Goal: Task Accomplishment & Management: Use online tool/utility

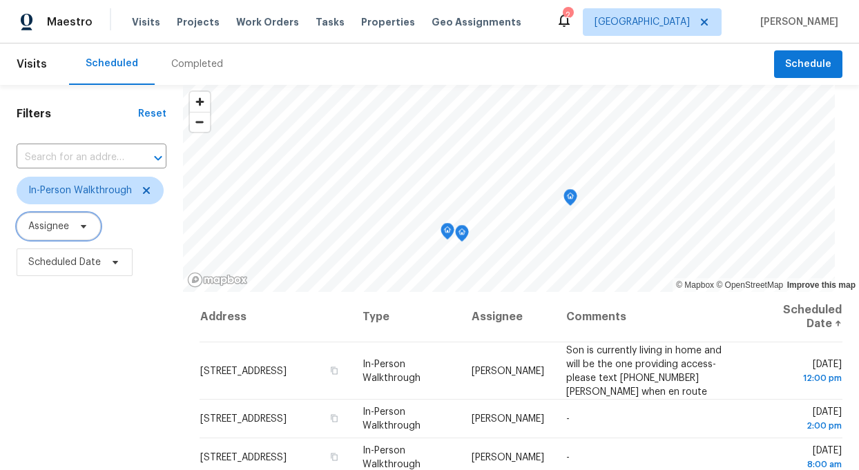
click at [57, 229] on span "Assignee" at bounding box center [48, 227] width 41 height 14
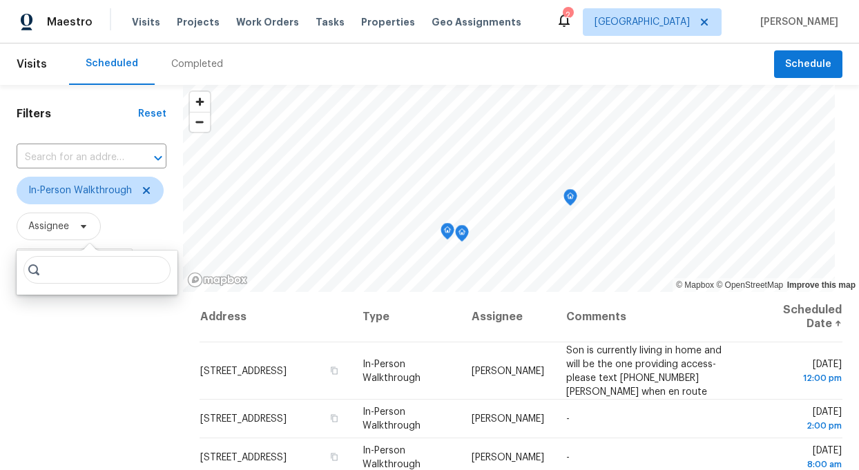
click at [70, 270] on input "search" at bounding box center [96, 270] width 147 height 28
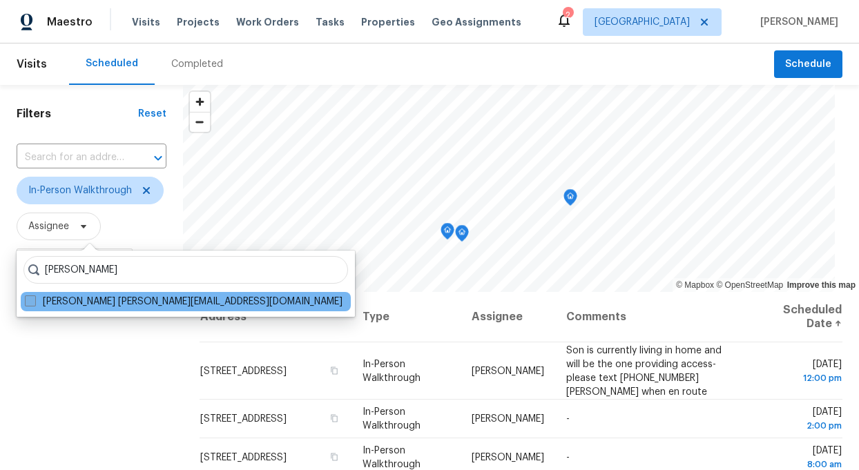
type input "toni little"
click at [77, 300] on label "Toni Little toni.little@opendoor.com" at bounding box center [184, 302] width 318 height 14
click at [34, 300] on input "Toni Little toni.little@opendoor.com" at bounding box center [29, 299] width 9 height 9
checkbox input "true"
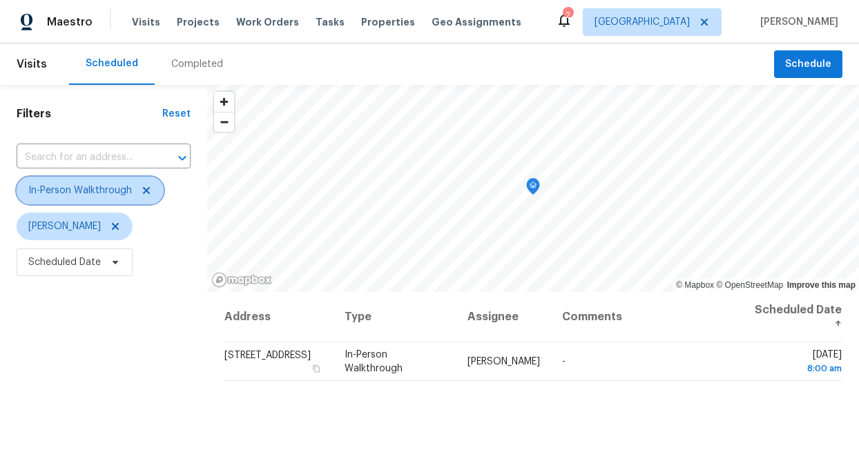
click at [146, 186] on icon at bounding box center [146, 190] width 11 height 11
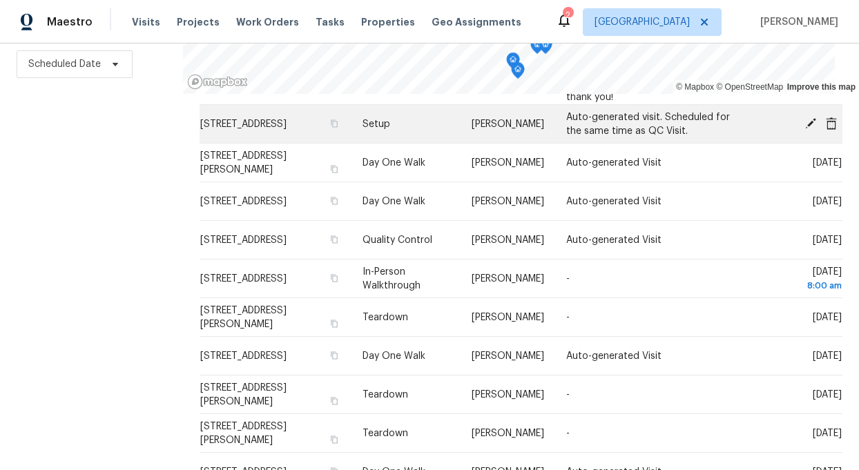
scroll to position [281, 0]
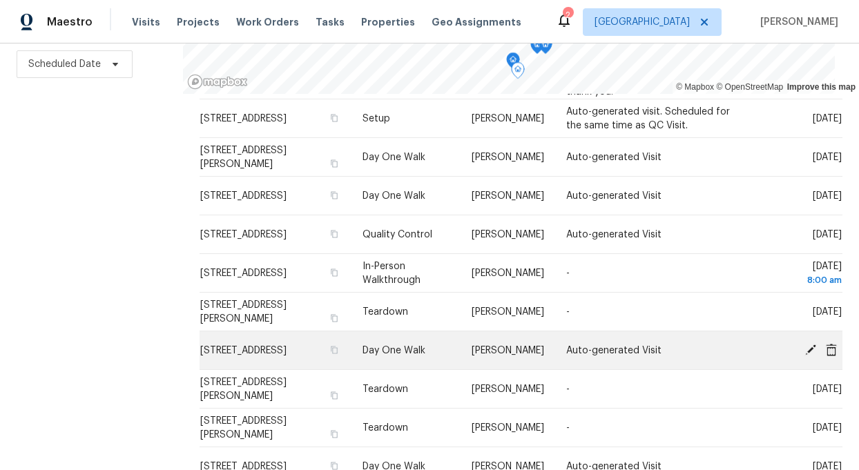
click at [221, 346] on span "1109 Frienza Ave, Sacramento, CA 95815" at bounding box center [243, 351] width 86 height 10
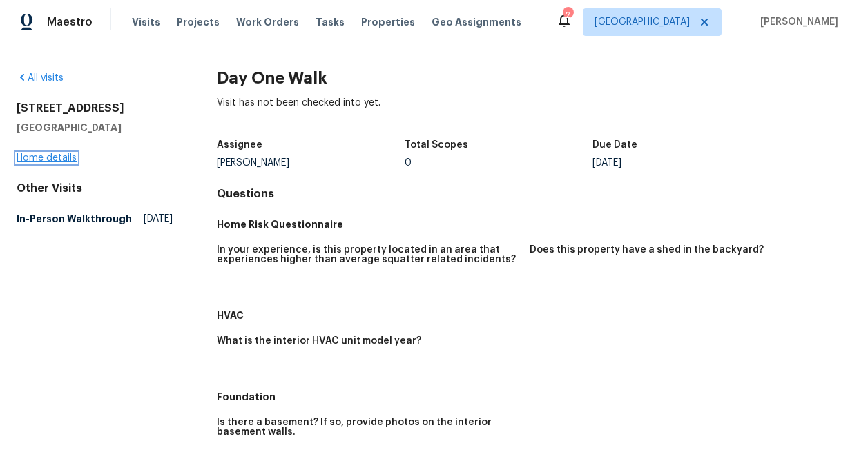
click at [60, 158] on link "Home details" at bounding box center [47, 158] width 60 height 10
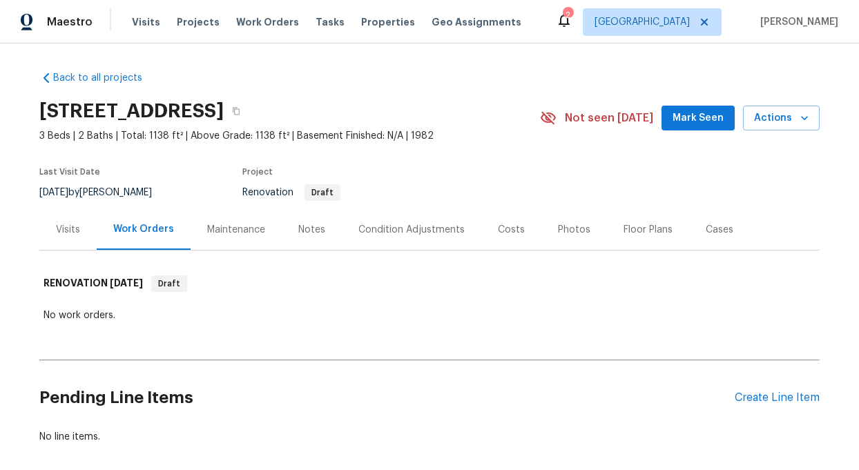
click at [307, 223] on div "Notes" at bounding box center [311, 230] width 27 height 14
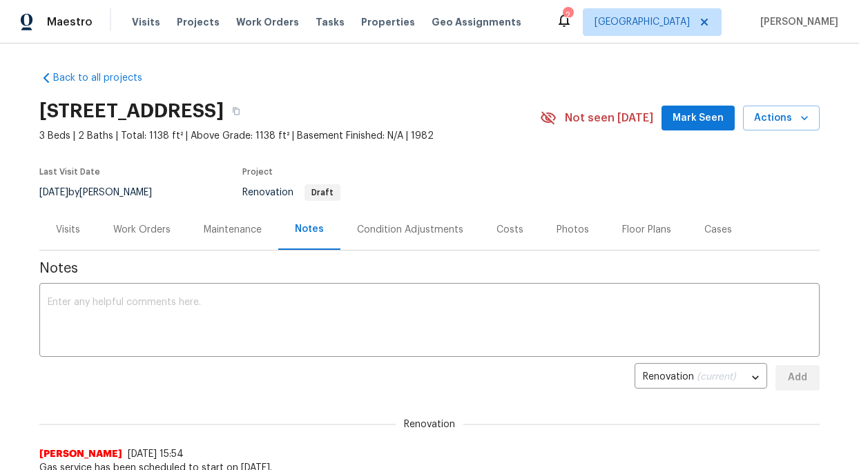
click at [412, 232] on div "Condition Adjustments" at bounding box center [410, 230] width 106 height 14
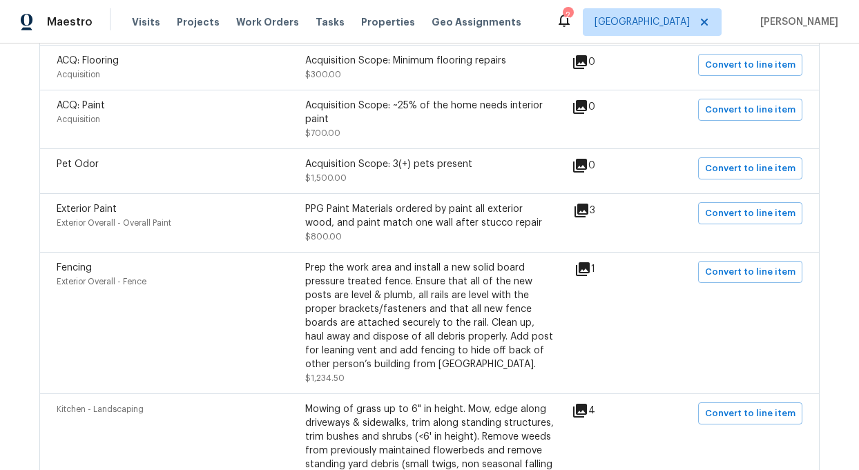
scroll to position [353, 0]
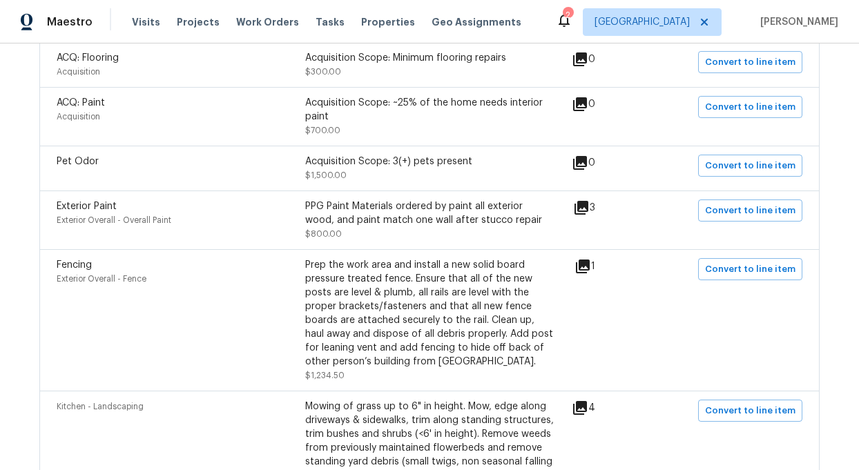
click at [588, 204] on icon at bounding box center [582, 208] width 14 height 14
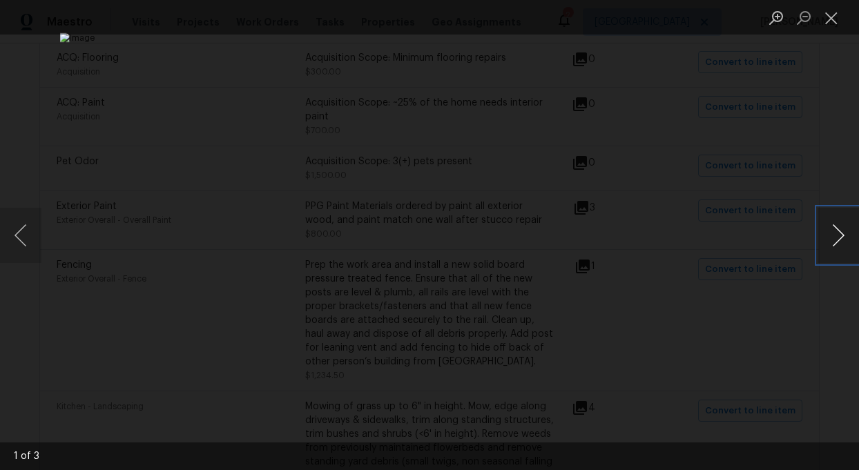
click at [844, 242] on button "Next image" at bounding box center [838, 235] width 41 height 55
click at [835, 17] on button "Close lightbox" at bounding box center [832, 18] width 28 height 24
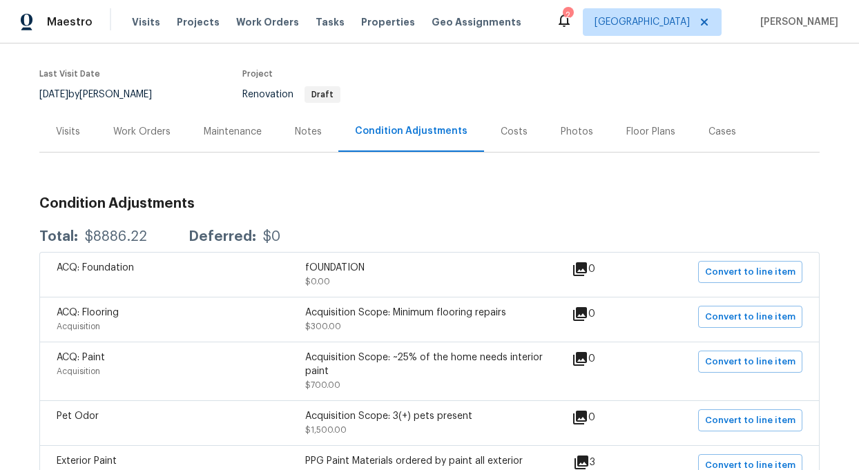
scroll to position [0, 0]
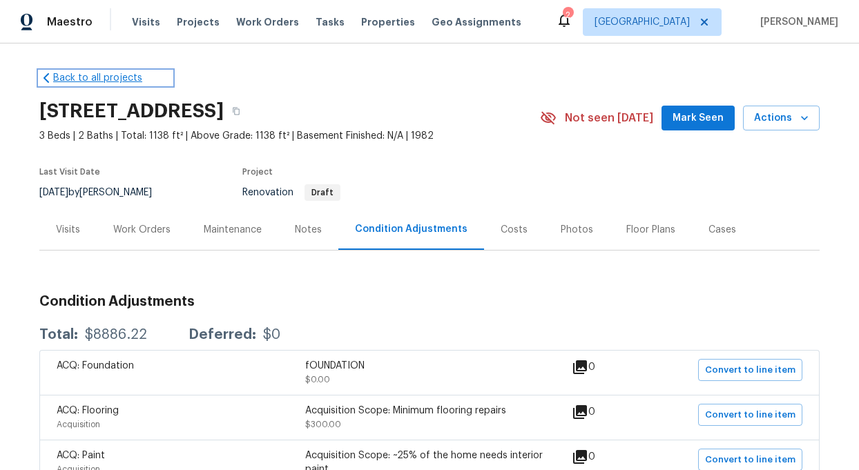
click at [44, 78] on icon at bounding box center [47, 78] width 6 height 10
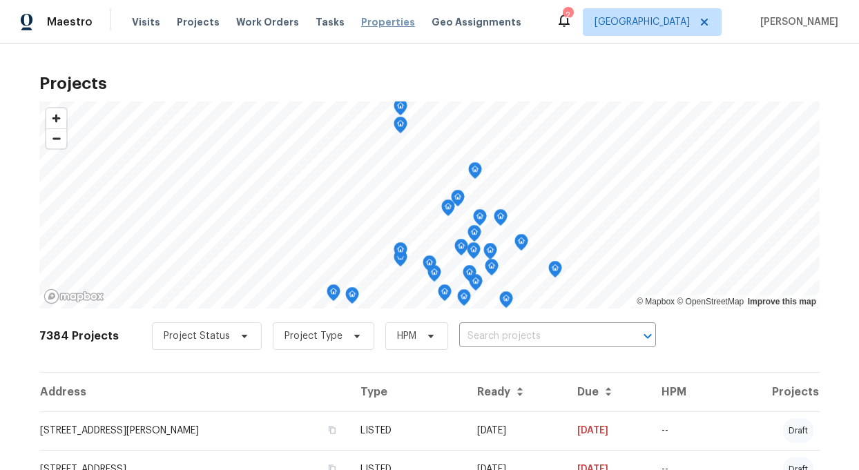
click at [363, 26] on span "Properties" at bounding box center [388, 22] width 54 height 14
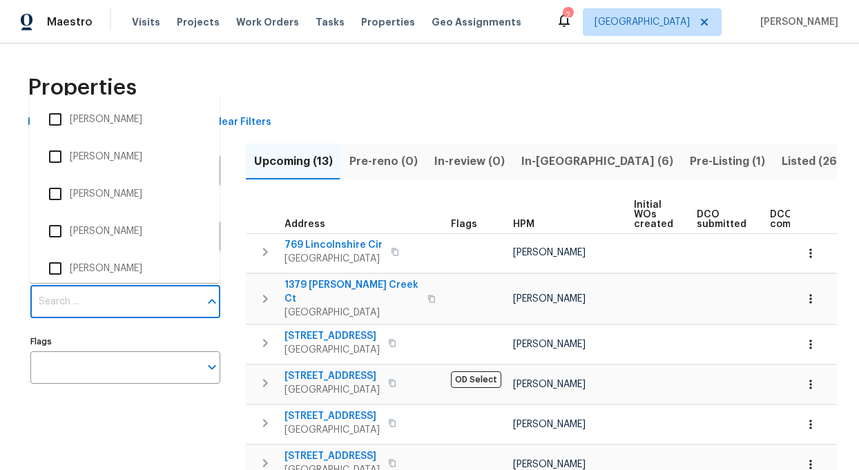
click at [61, 303] on input "Individuals" at bounding box center [114, 302] width 169 height 32
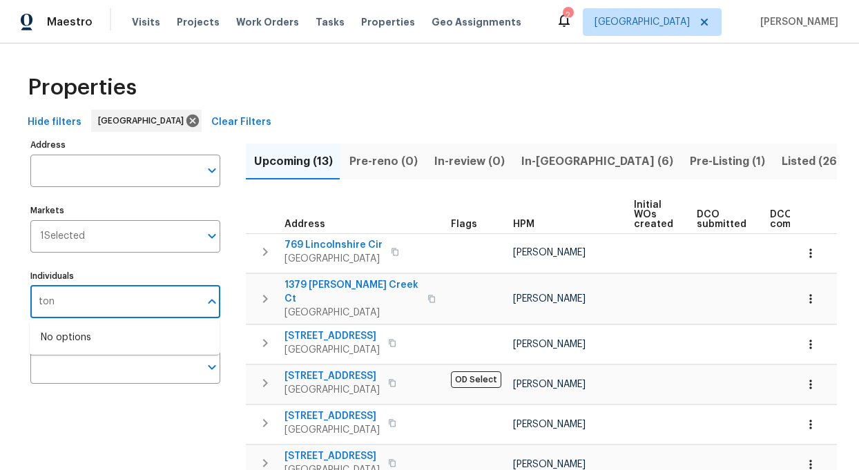
type input "toni"
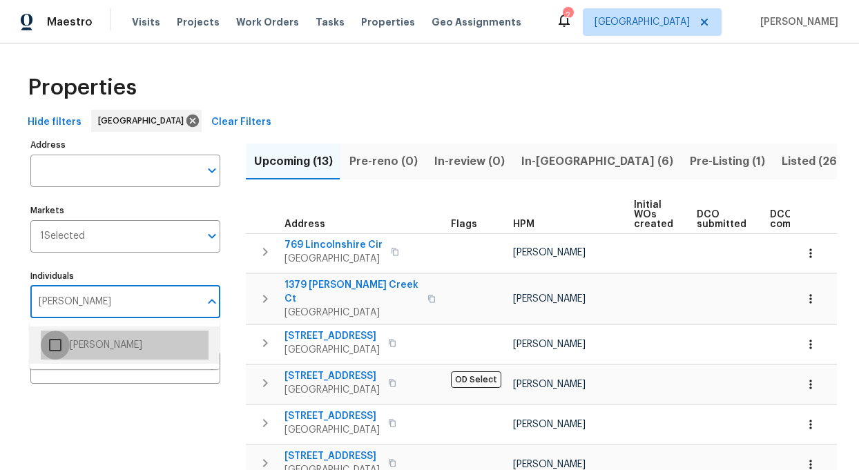
click at [55, 345] on input "checkbox" at bounding box center [55, 345] width 29 height 29
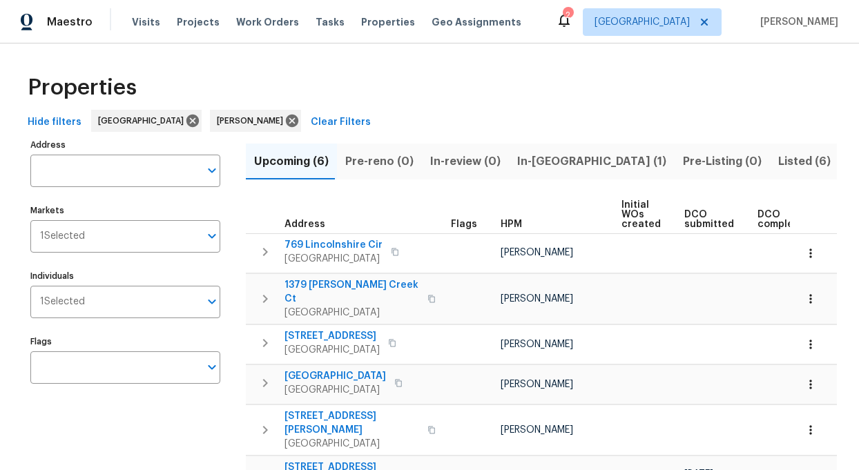
scroll to position [59, 0]
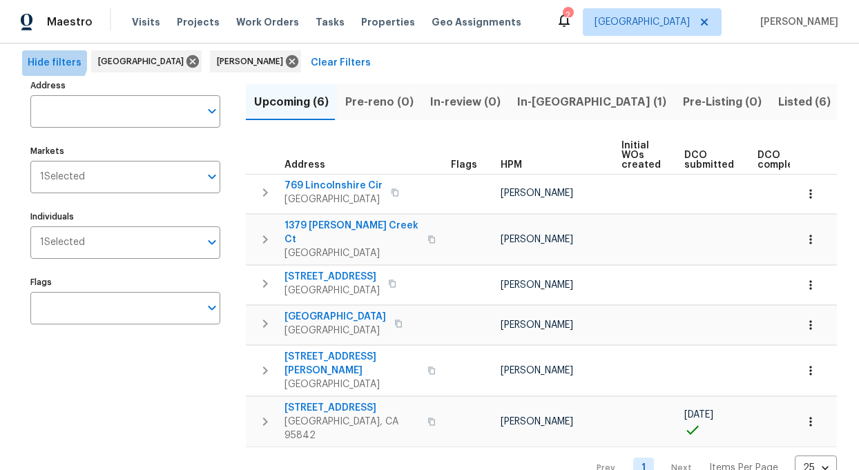
click at [50, 59] on span "Hide filters" at bounding box center [55, 63] width 54 height 17
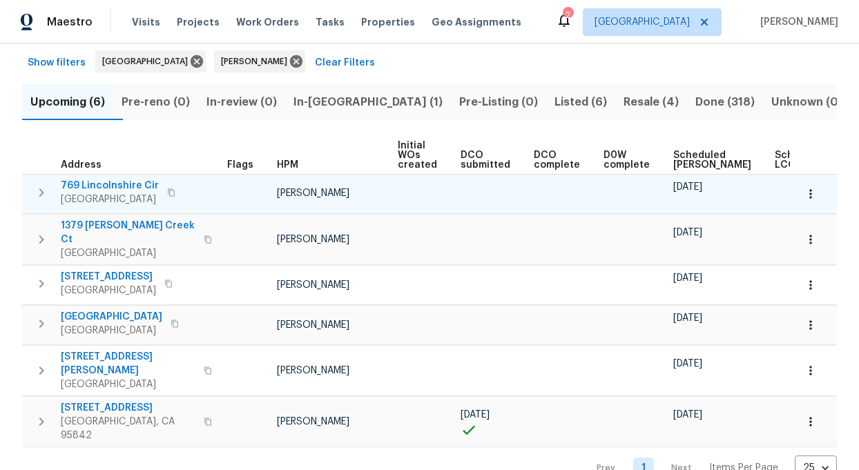
click at [102, 183] on span "769 Lincolnshire Cir" at bounding box center [110, 186] width 98 height 14
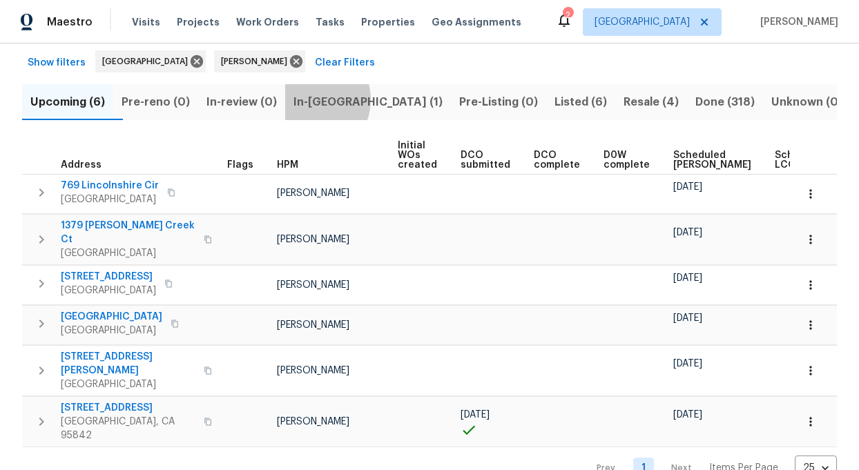
click at [339, 100] on span "In-reno (1)" at bounding box center [368, 102] width 149 height 19
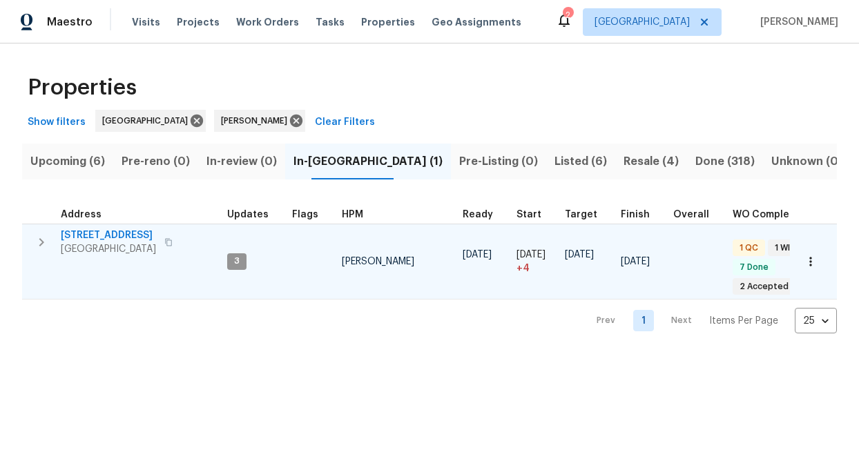
click at [92, 233] on span "192 Creekside Cir" at bounding box center [108, 236] width 95 height 14
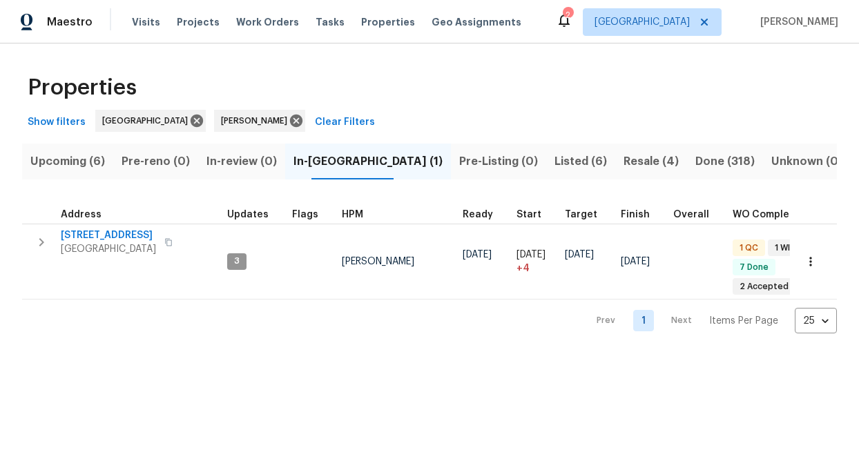
click at [85, 158] on span "Upcoming (6)" at bounding box center [67, 161] width 75 height 19
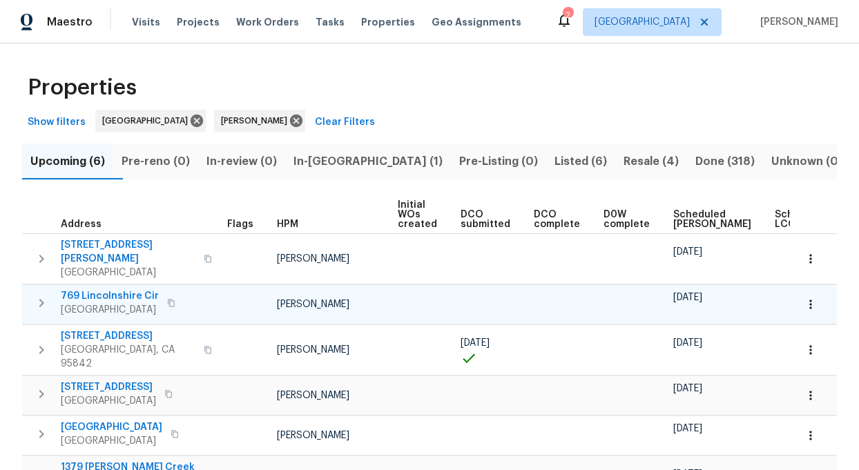
click at [104, 289] on span "769 Lincolnshire Cir" at bounding box center [110, 296] width 98 height 14
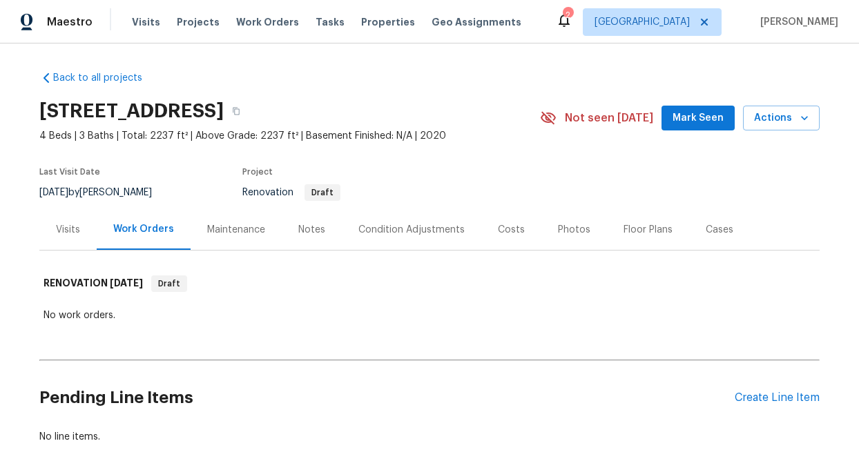
click at [312, 227] on div "Notes" at bounding box center [311, 230] width 27 height 14
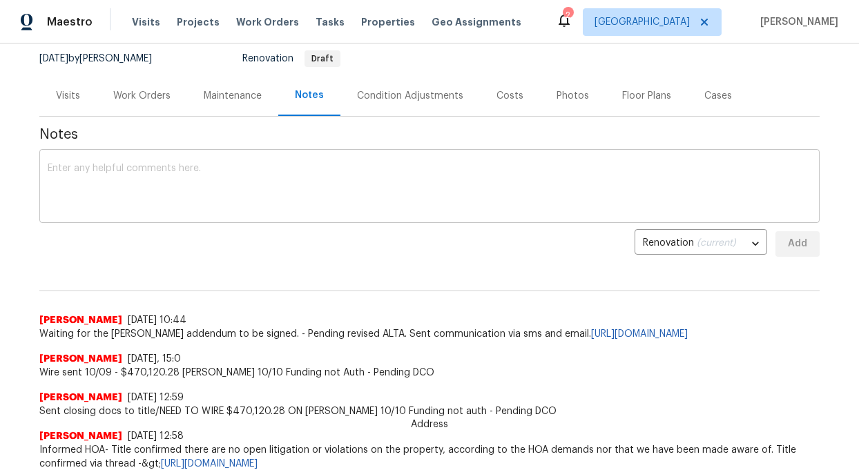
scroll to position [135, 0]
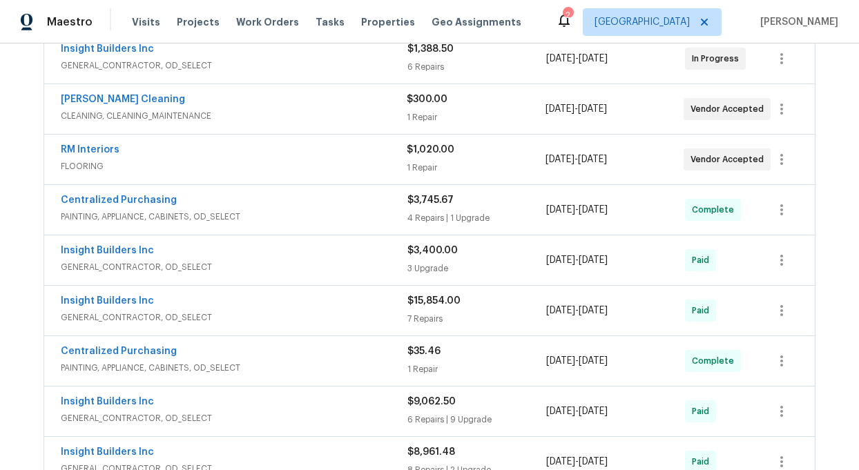
scroll to position [317, 0]
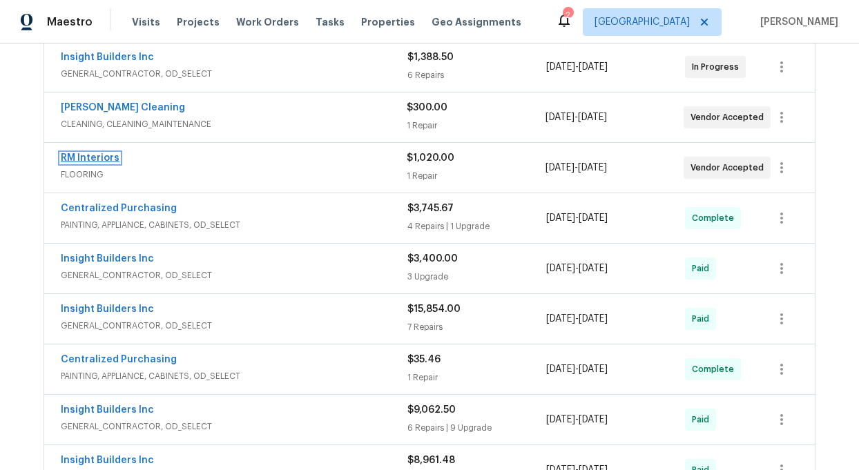
click at [92, 158] on link "RM Interiors" at bounding box center [90, 158] width 59 height 10
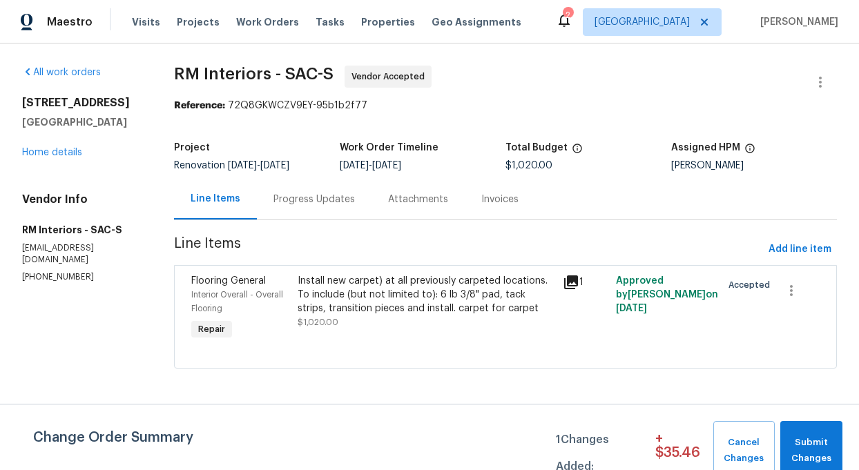
click at [322, 200] on div "Progress Updates" at bounding box center [315, 200] width 82 height 14
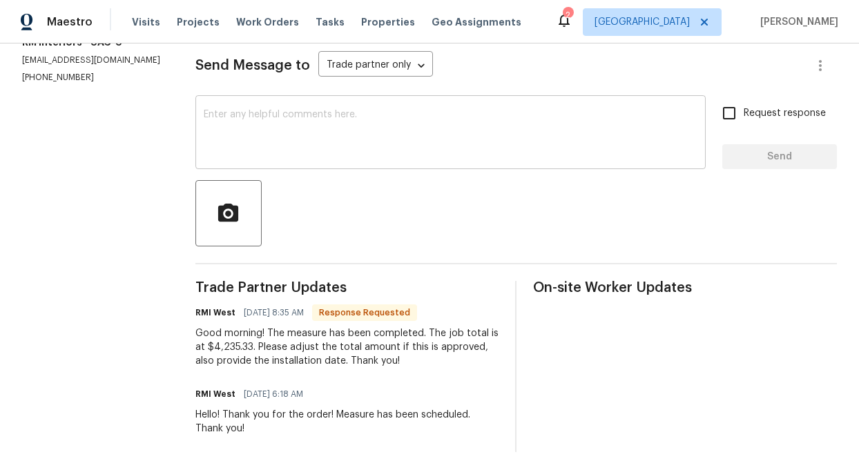
scroll to position [193, 0]
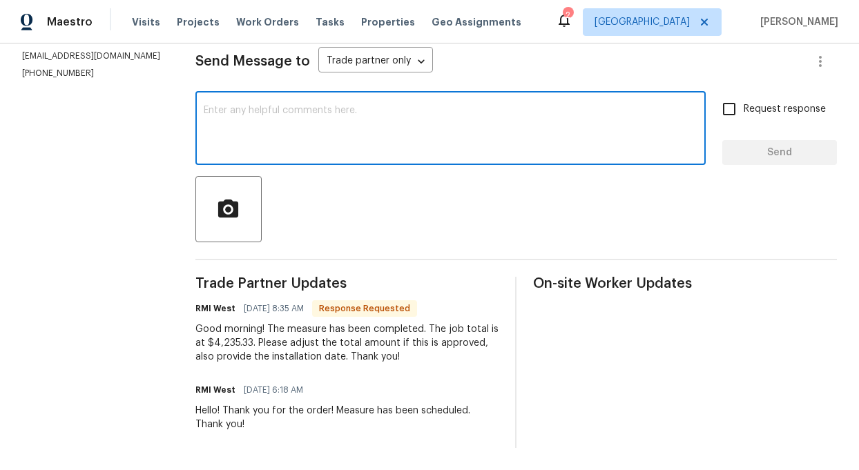
click at [267, 135] on textarea at bounding box center [451, 130] width 494 height 48
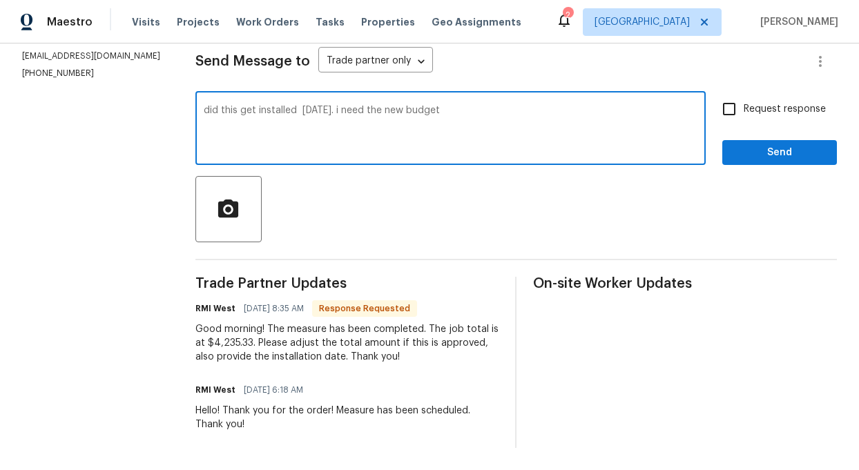
type textarea "did this get installed yesterday. i need the new budget"
click at [788, 149] on span "Send" at bounding box center [780, 152] width 93 height 17
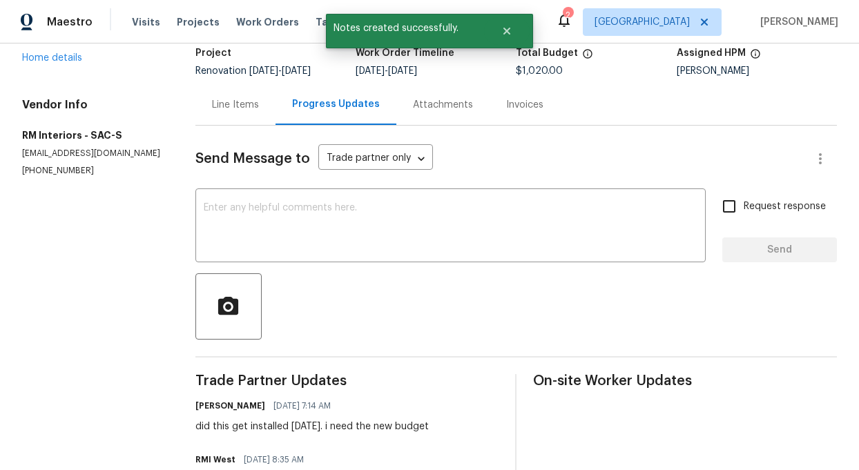
scroll to position [0, 0]
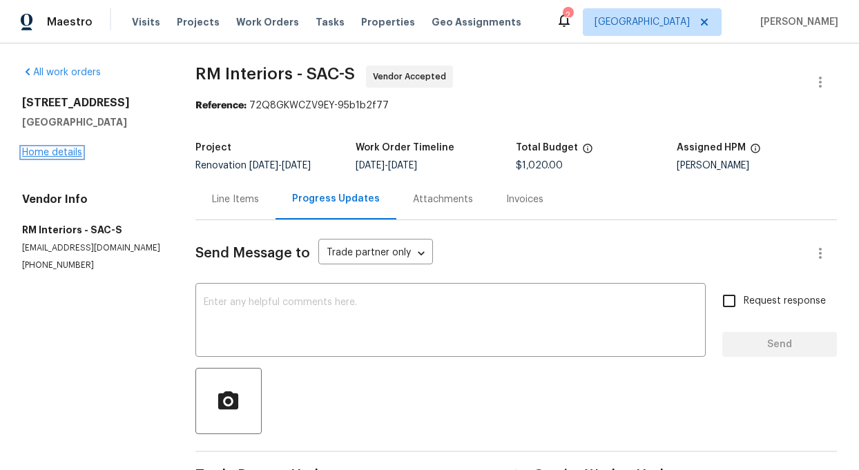
click at [46, 155] on link "Home details" at bounding box center [52, 153] width 60 height 10
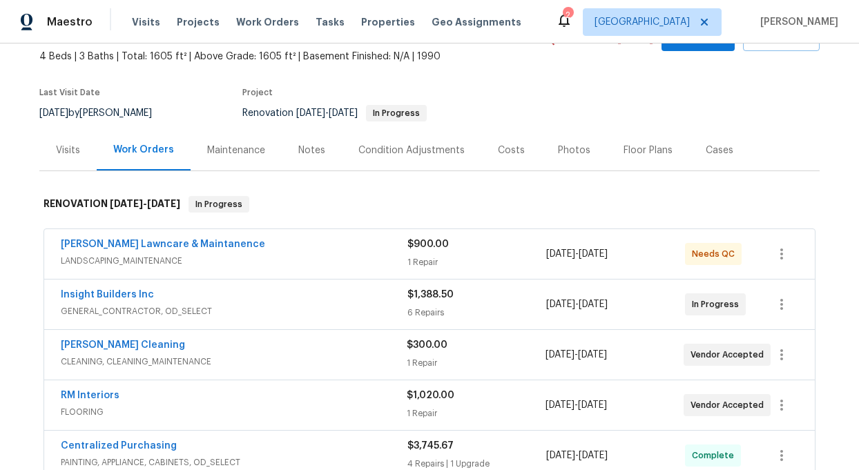
scroll to position [88, 0]
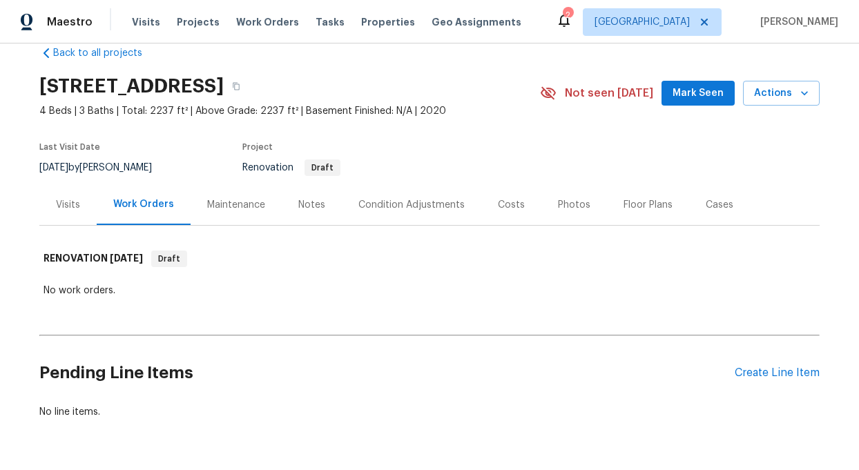
scroll to position [26, 0]
click at [307, 202] on div "Notes" at bounding box center [311, 205] width 27 height 14
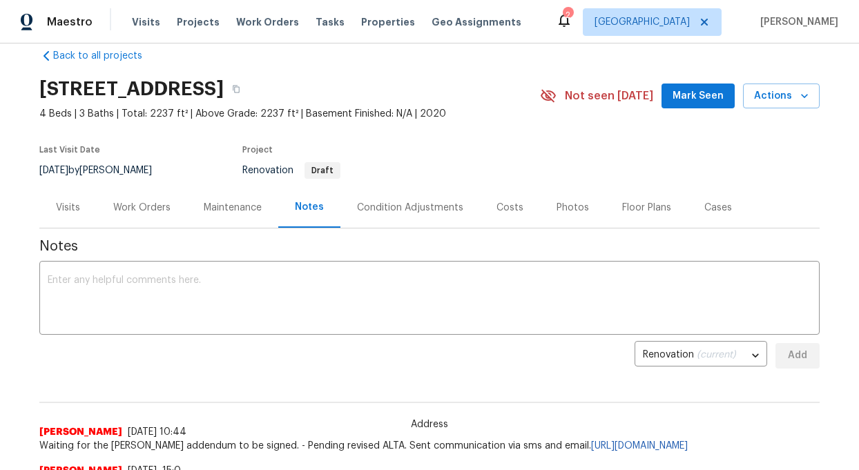
scroll to position [19, 0]
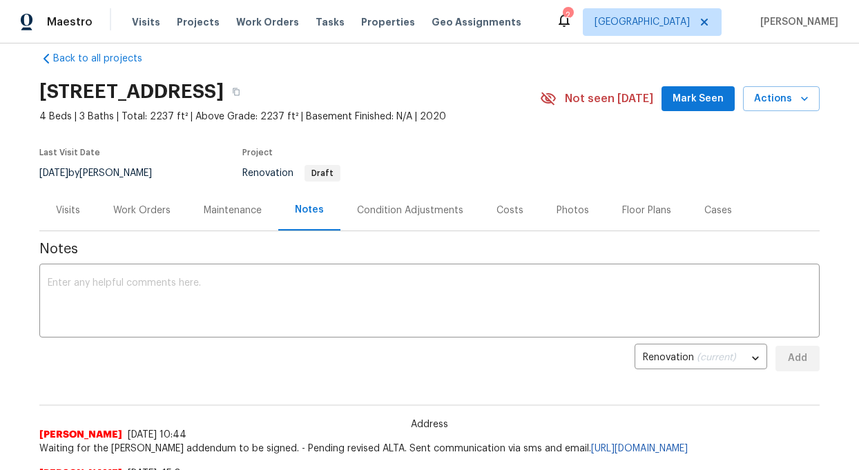
click at [430, 207] on div "Condition Adjustments" at bounding box center [410, 211] width 106 height 14
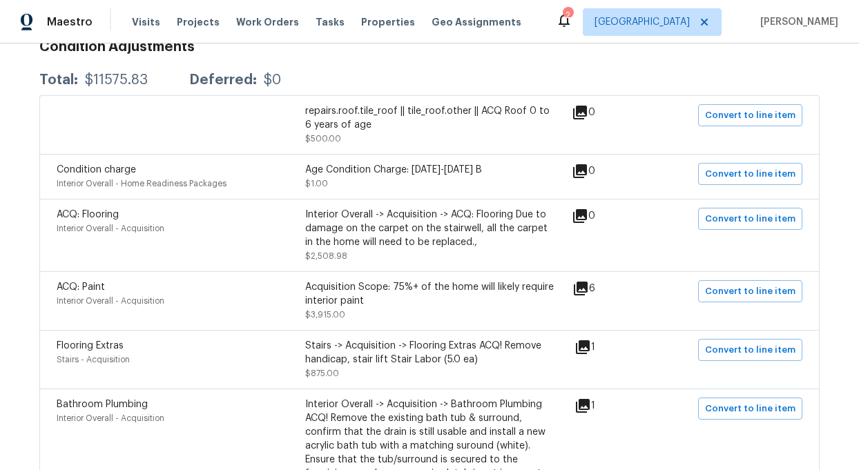
scroll to position [260, 0]
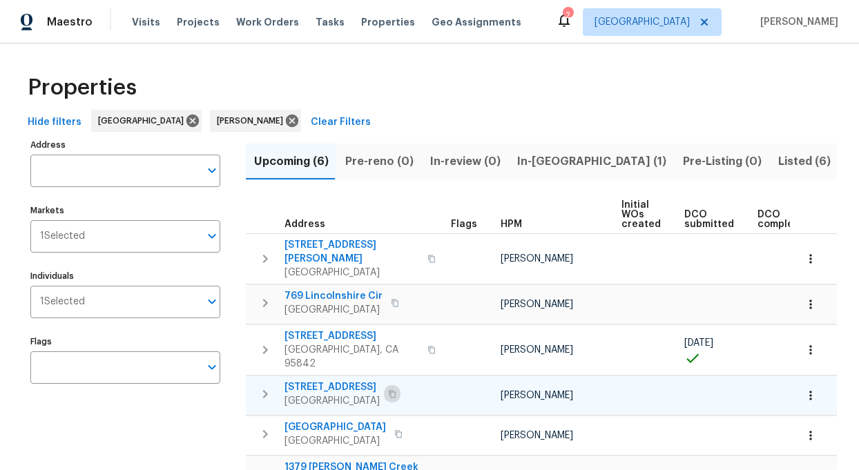
click at [396, 390] on icon "button" at bounding box center [392, 394] width 7 height 8
click at [286, 117] on icon at bounding box center [292, 121] width 12 height 12
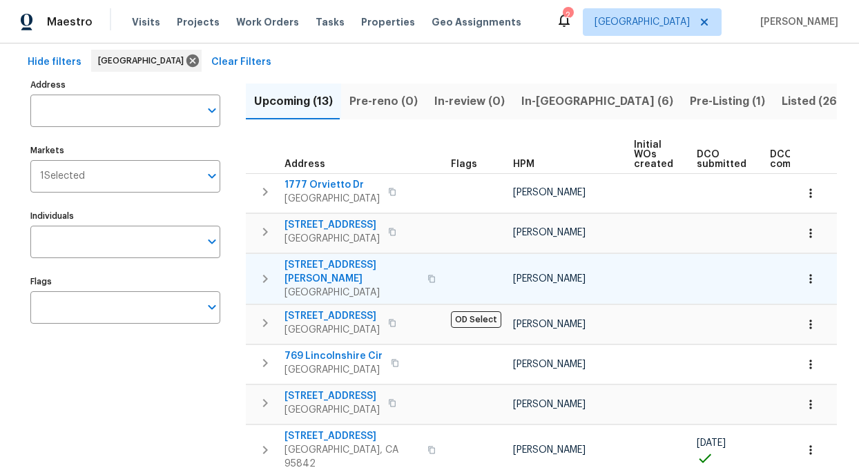
scroll to position [68, 0]
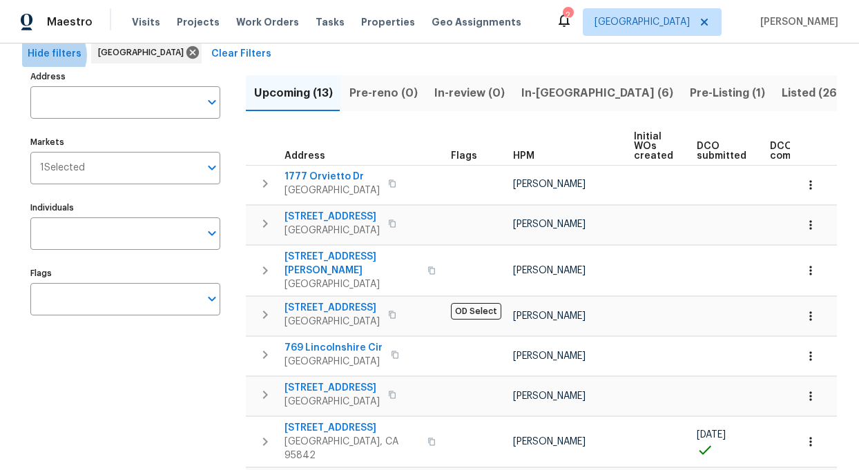
click at [48, 55] on span "Hide filters" at bounding box center [55, 54] width 54 height 17
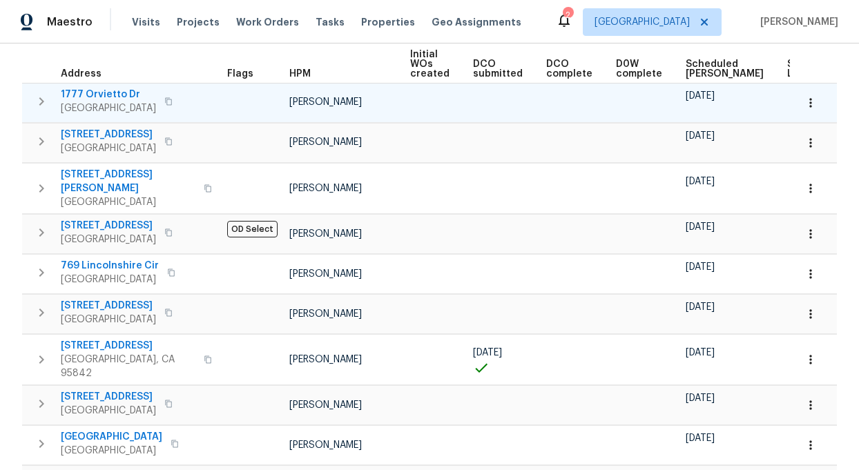
scroll to position [0, 0]
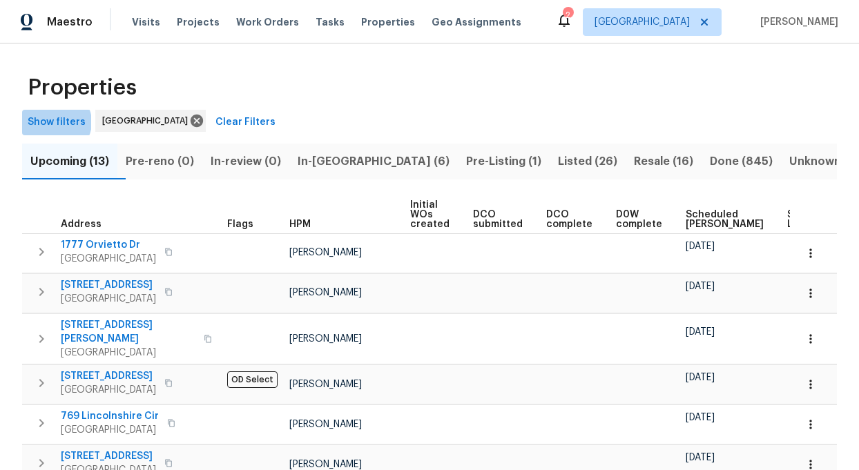
click at [55, 122] on span "Show filters" at bounding box center [57, 122] width 58 height 17
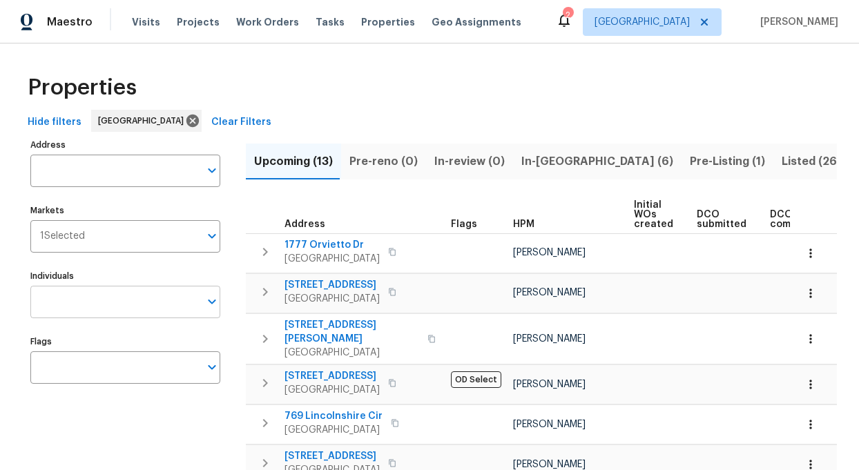
click at [98, 300] on input "Individuals" at bounding box center [114, 302] width 169 height 32
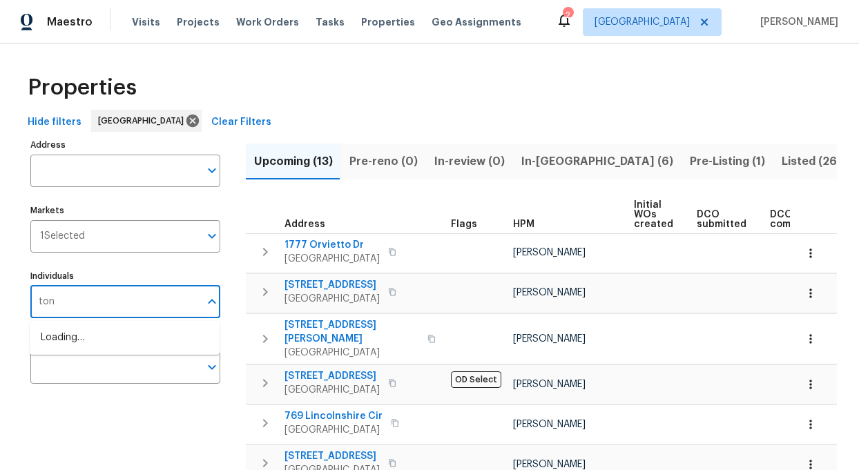
type input "toni"
click at [73, 341] on li "[PERSON_NAME]" at bounding box center [125, 345] width 168 height 29
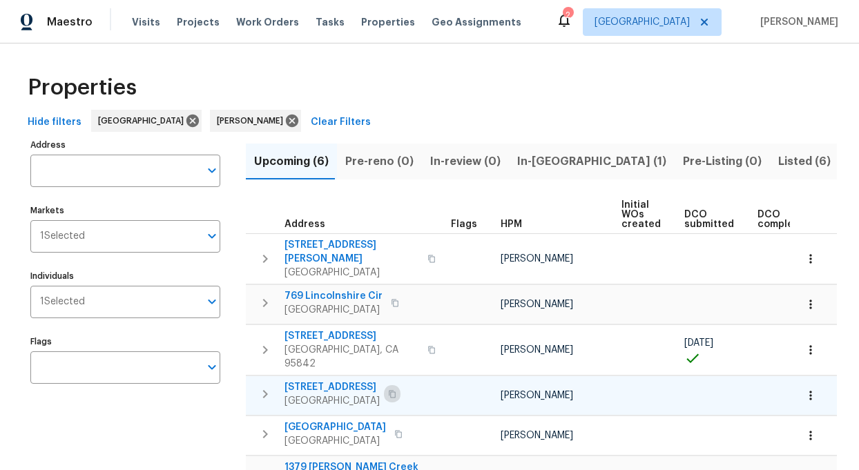
click at [397, 390] on icon "button" at bounding box center [392, 394] width 8 height 8
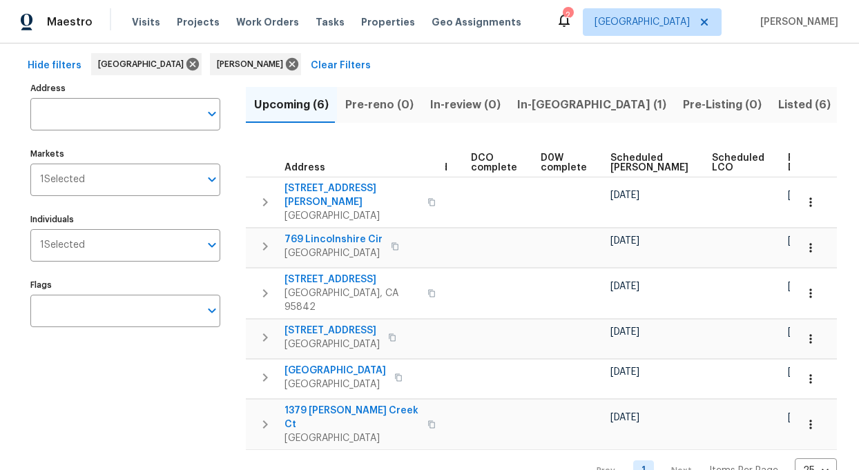
scroll to position [59, 0]
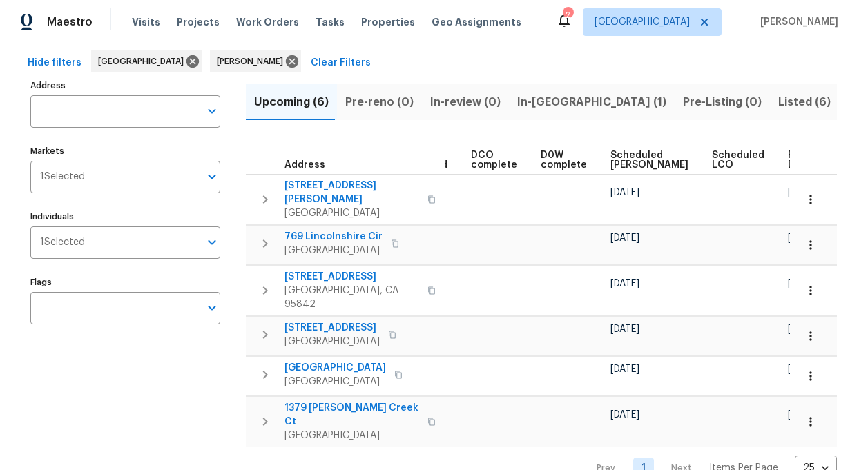
click at [43, 60] on span "Hide filters" at bounding box center [55, 63] width 54 height 17
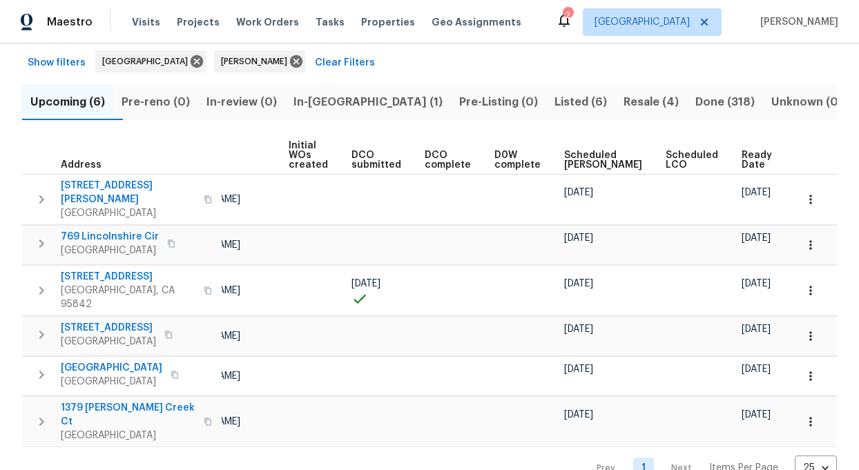
scroll to position [0, 63]
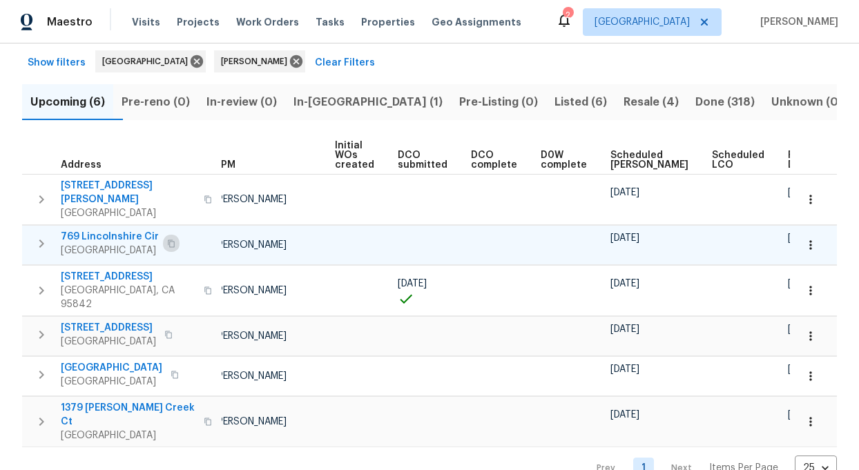
click at [169, 234] on button "button" at bounding box center [171, 243] width 17 height 19
click at [204, 418] on icon "button" at bounding box center [208, 422] width 8 height 8
click at [167, 240] on icon "button" at bounding box center [171, 244] width 8 height 8
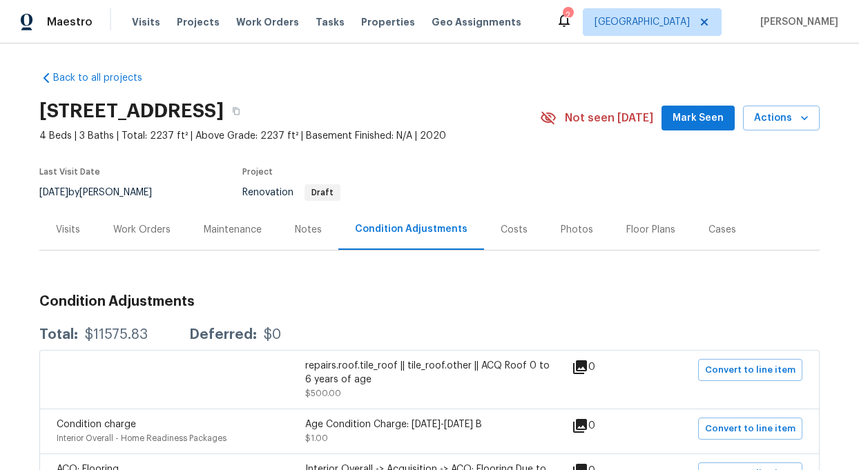
click at [306, 229] on div "Notes" at bounding box center [308, 230] width 27 height 14
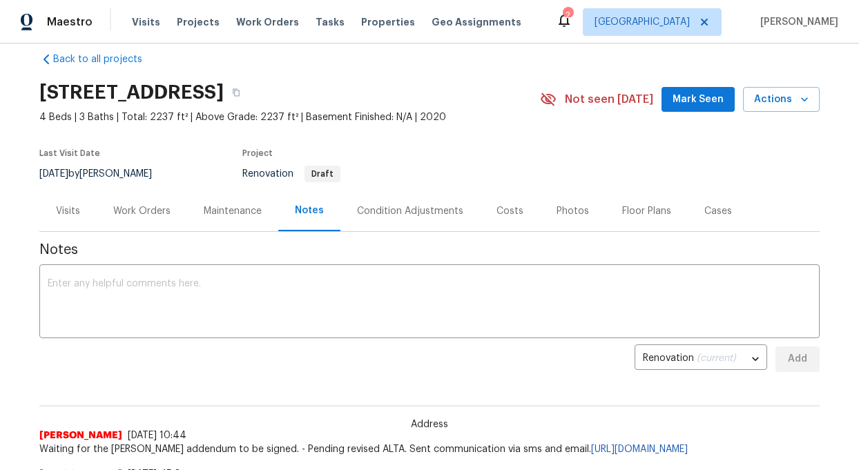
scroll to position [18, 0]
click at [377, 22] on span "Properties" at bounding box center [388, 22] width 54 height 14
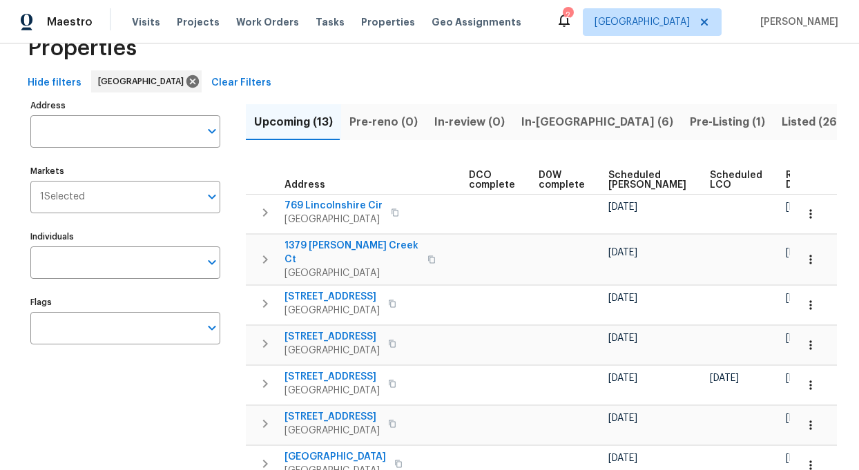
scroll to position [49, 0]
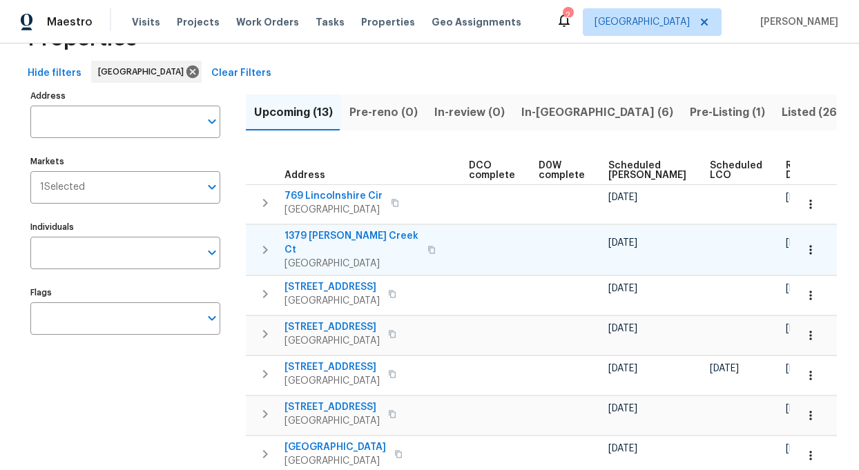
click at [335, 238] on span "1379 [PERSON_NAME] Creek Ct" at bounding box center [352, 243] width 135 height 28
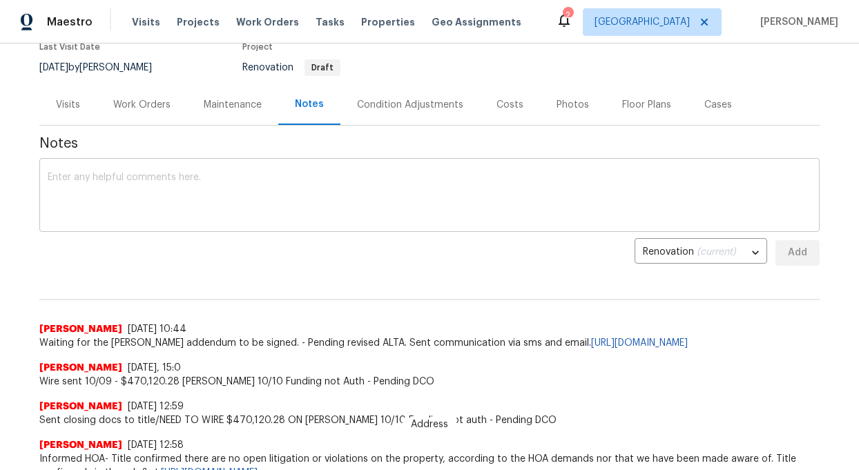
scroll to position [122, 0]
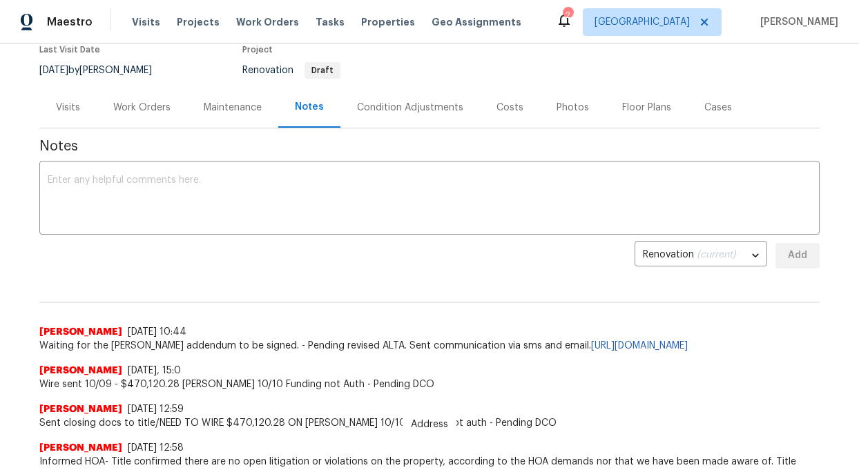
click at [67, 108] on div "Visits" at bounding box center [68, 108] width 24 height 14
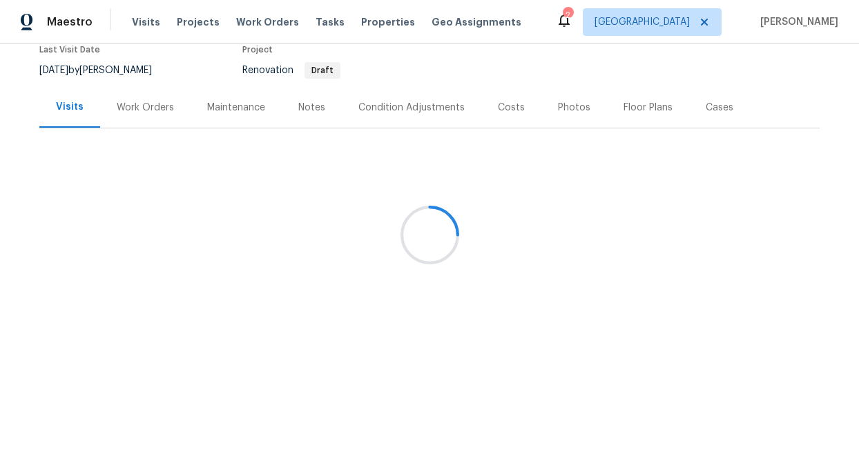
scroll to position [55, 0]
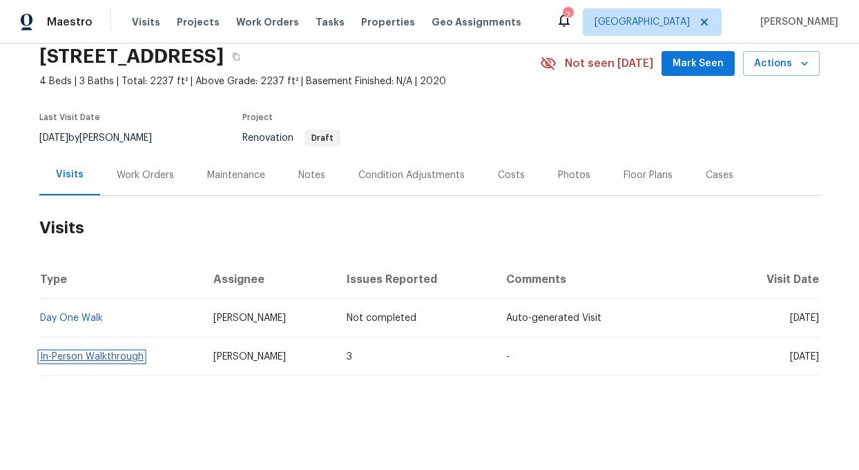
click at [82, 360] on link "In-Person Walkthrough" at bounding box center [92, 357] width 104 height 10
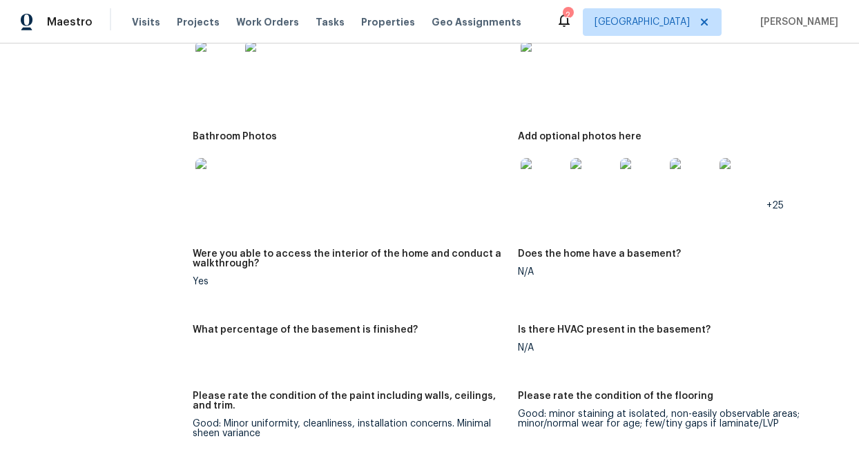
scroll to position [1798, 0]
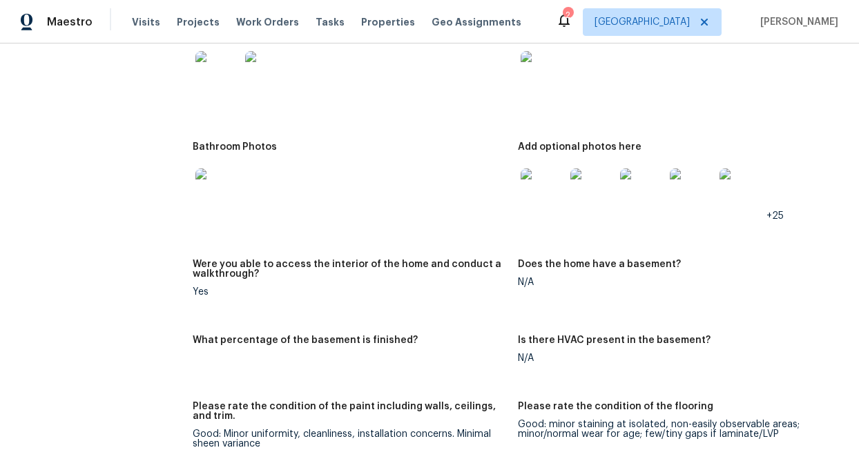
click at [551, 191] on img at bounding box center [543, 191] width 44 height 44
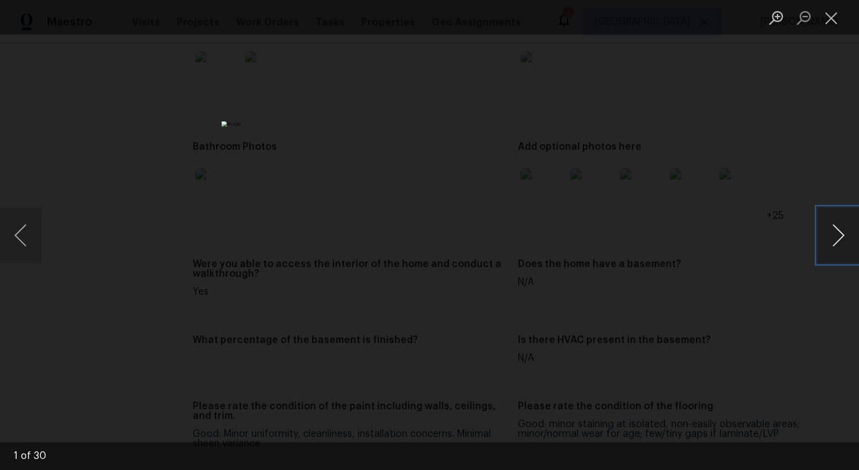
click at [839, 242] on button "Next image" at bounding box center [838, 235] width 41 height 55
click at [839, 243] on button "Next image" at bounding box center [838, 235] width 41 height 55
click at [840, 244] on button "Next image" at bounding box center [838, 235] width 41 height 55
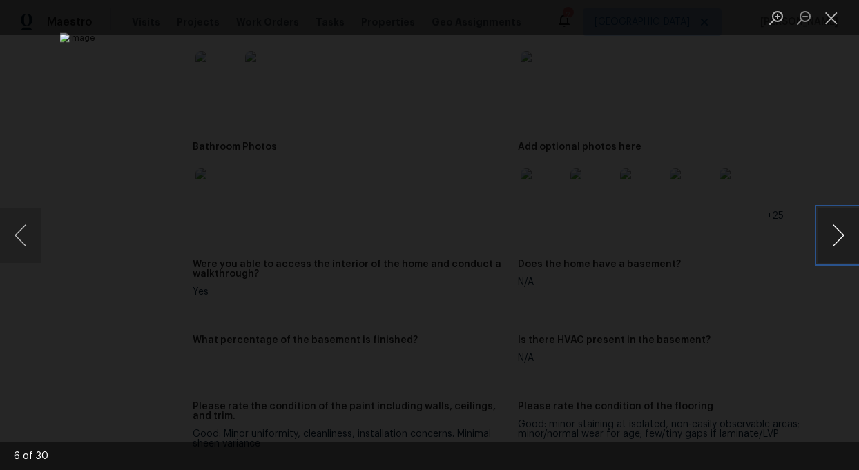
click at [840, 244] on button "Next image" at bounding box center [838, 235] width 41 height 55
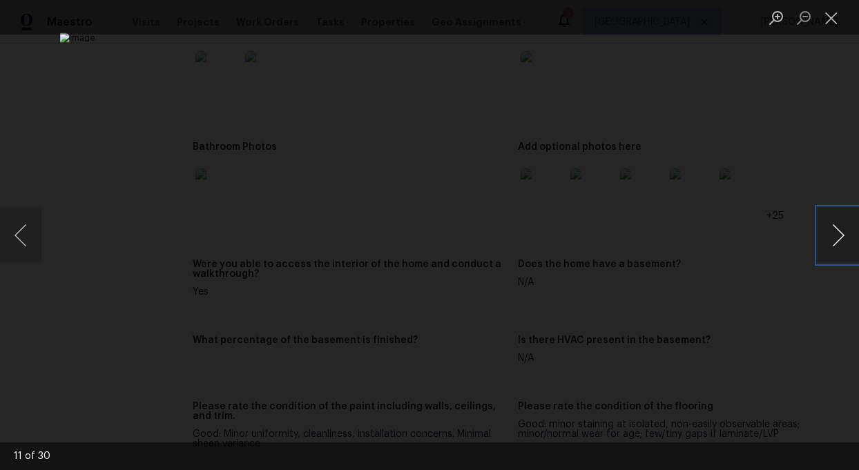
click at [840, 244] on button "Next image" at bounding box center [838, 235] width 41 height 55
click at [840, 242] on button "Next image" at bounding box center [838, 235] width 41 height 55
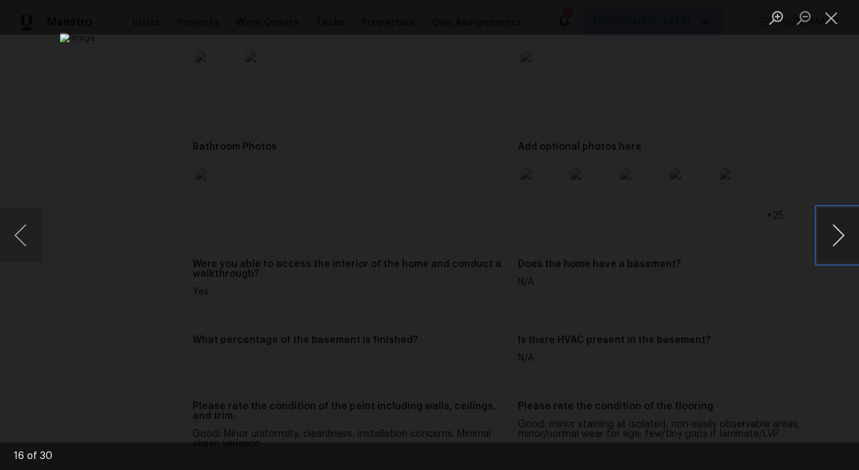
click at [840, 242] on button "Next image" at bounding box center [838, 235] width 41 height 55
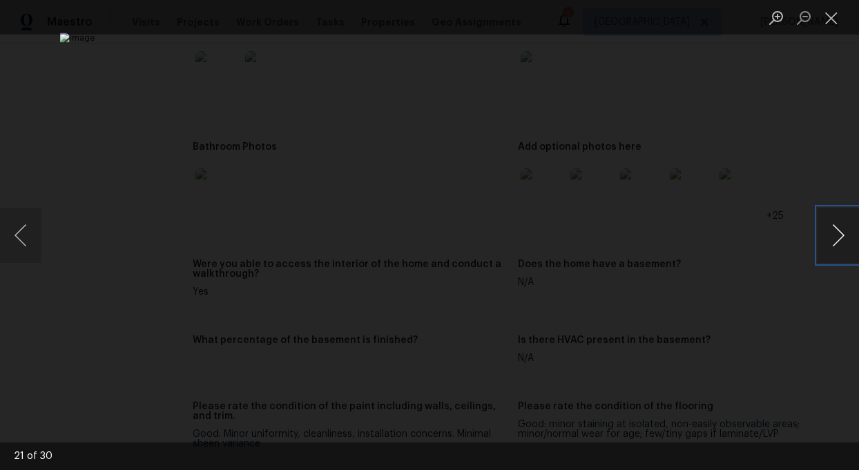
click at [840, 242] on button "Next image" at bounding box center [838, 235] width 41 height 55
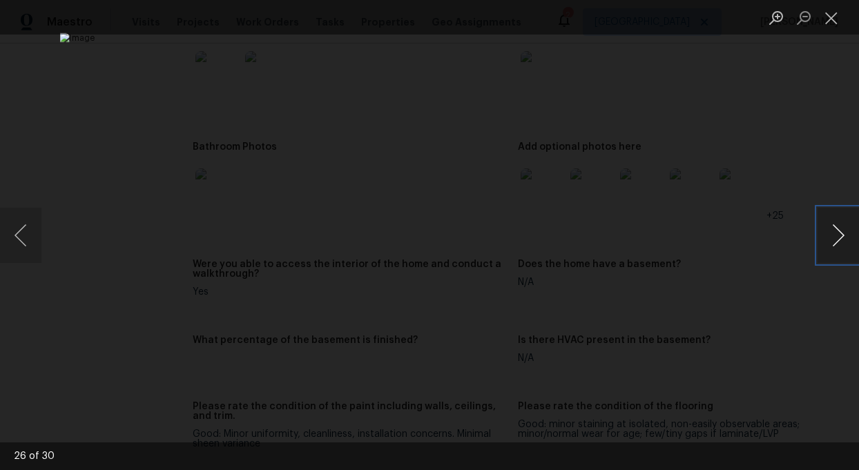
click at [840, 242] on button "Next image" at bounding box center [838, 235] width 41 height 55
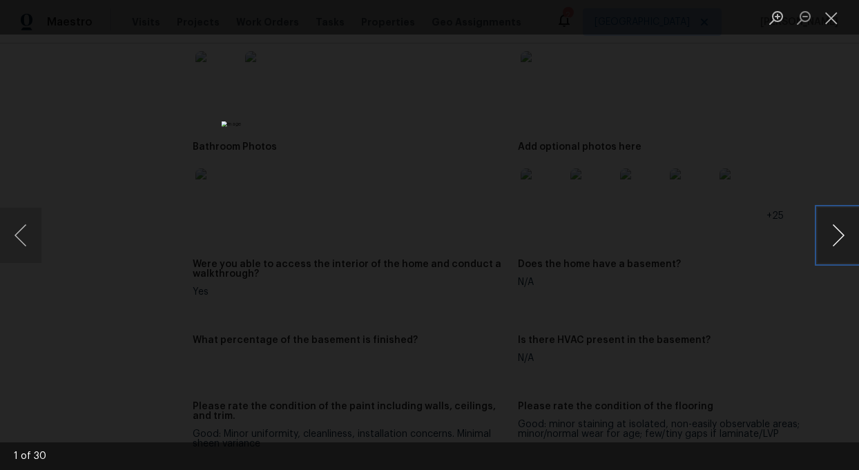
click at [840, 242] on button "Next image" at bounding box center [838, 235] width 41 height 55
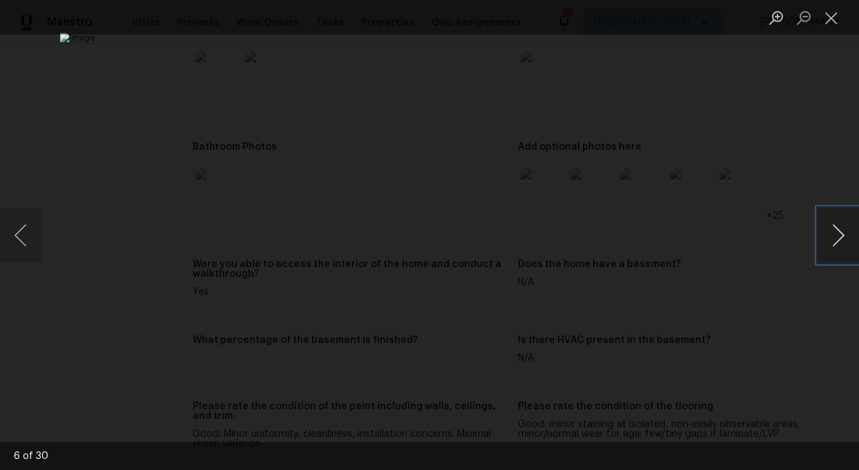
click at [840, 242] on button "Next image" at bounding box center [838, 235] width 41 height 55
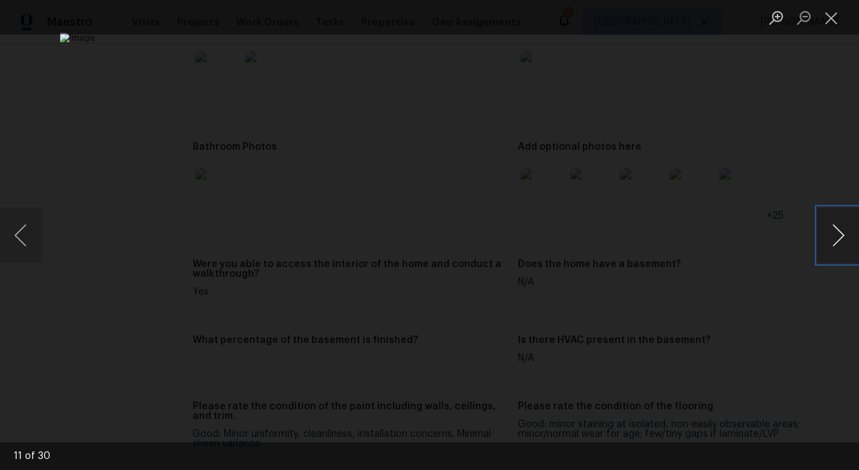
click at [840, 242] on button "Next image" at bounding box center [838, 235] width 41 height 55
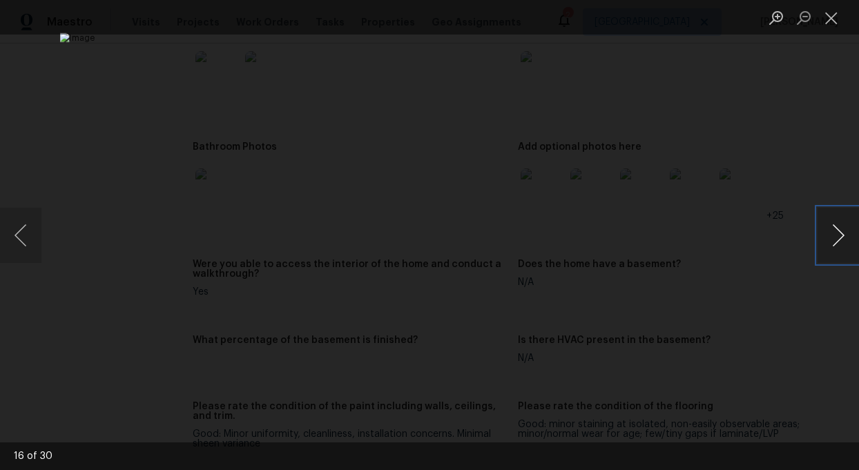
click at [840, 242] on button "Next image" at bounding box center [838, 235] width 41 height 55
click at [837, 19] on button "Close lightbox" at bounding box center [832, 18] width 28 height 24
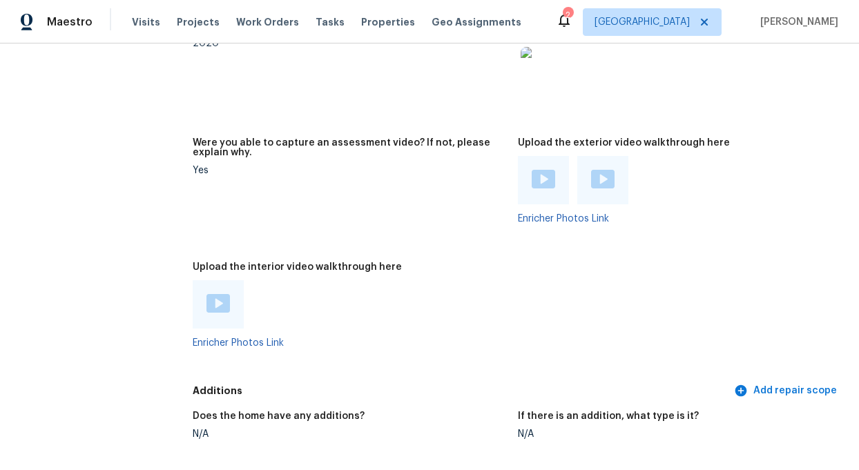
scroll to position [2658, 0]
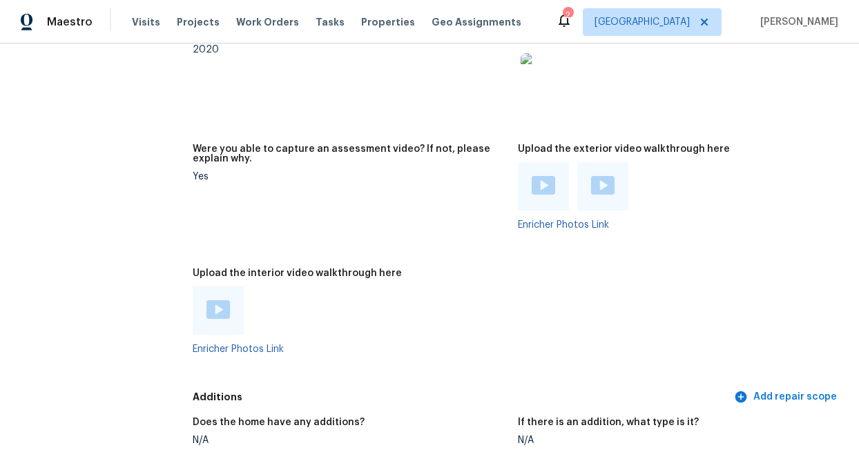
click at [540, 181] on img at bounding box center [543, 185] width 23 height 19
click at [592, 186] on div at bounding box center [602, 186] width 23 height 21
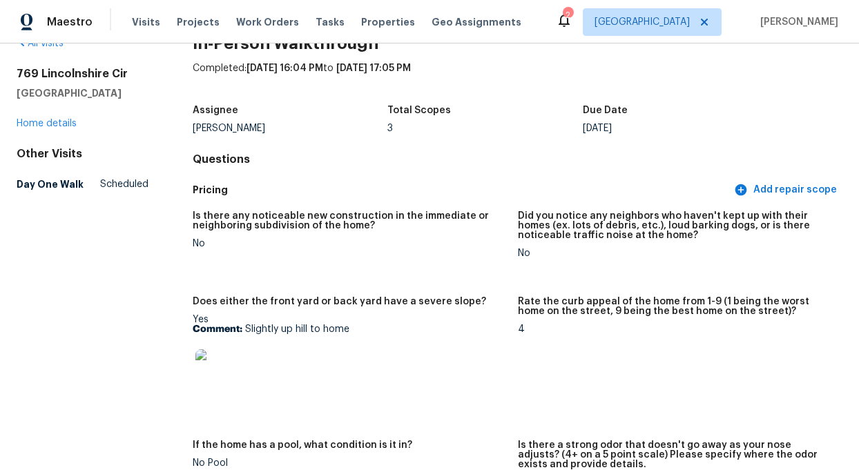
scroll to position [0, 0]
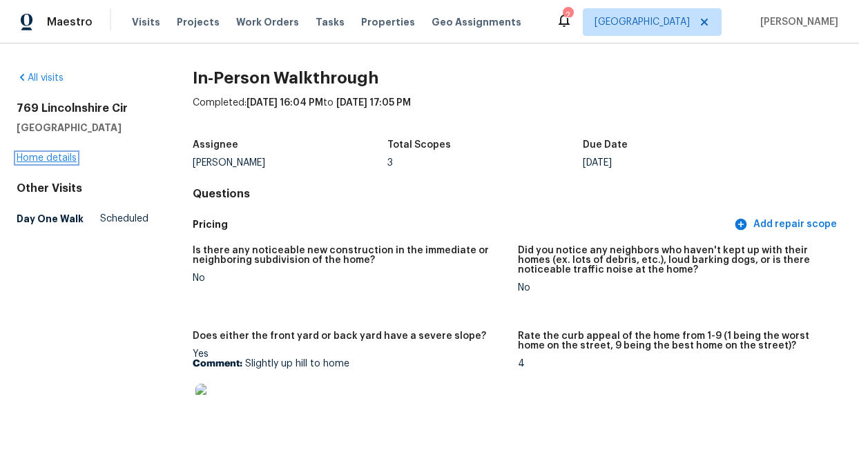
click at [36, 157] on link "Home details" at bounding box center [47, 158] width 60 height 10
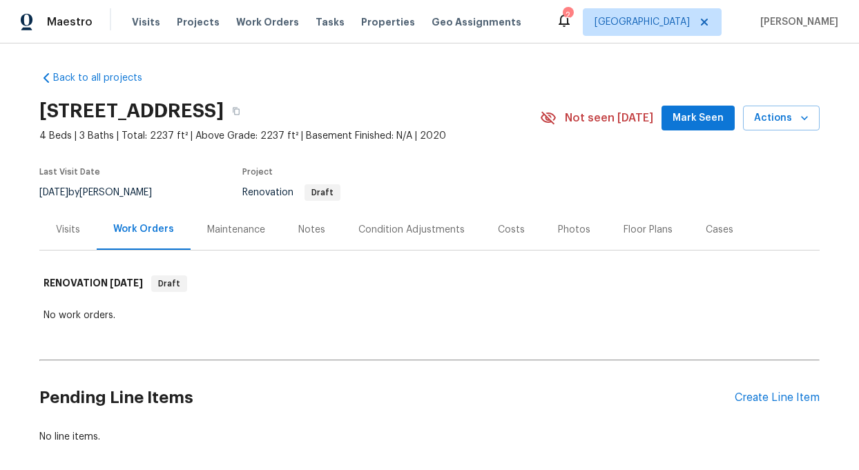
click at [430, 229] on div "Condition Adjustments" at bounding box center [412, 230] width 106 height 14
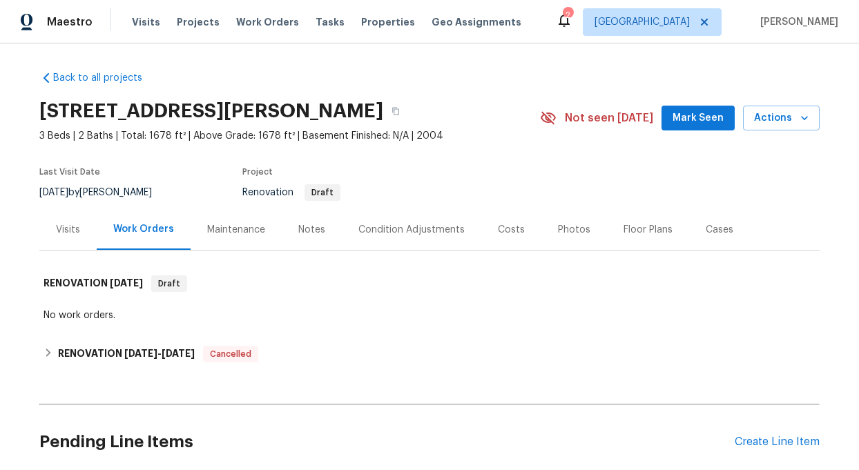
click at [513, 229] on div "Costs" at bounding box center [511, 230] width 27 height 14
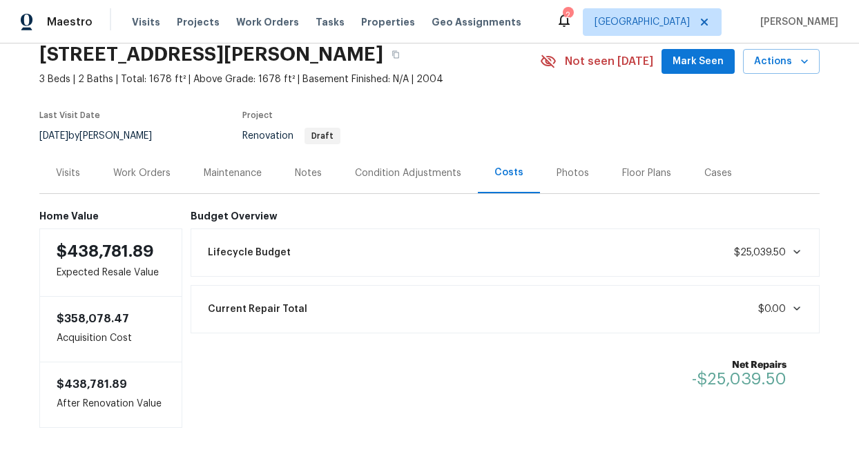
scroll to position [73, 0]
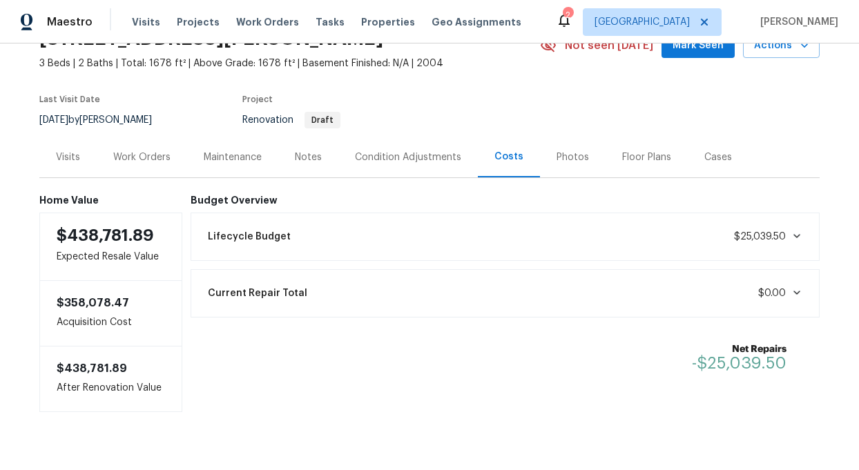
click at [397, 160] on div "Condition Adjustments" at bounding box center [408, 158] width 106 height 14
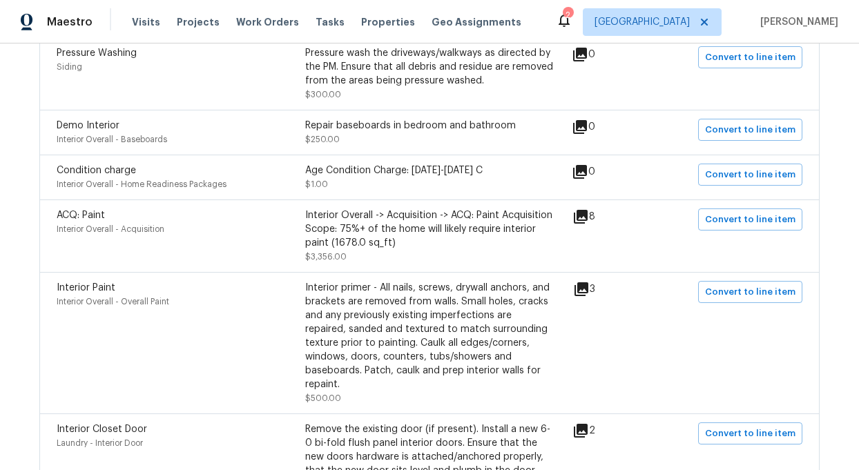
scroll to position [893, 0]
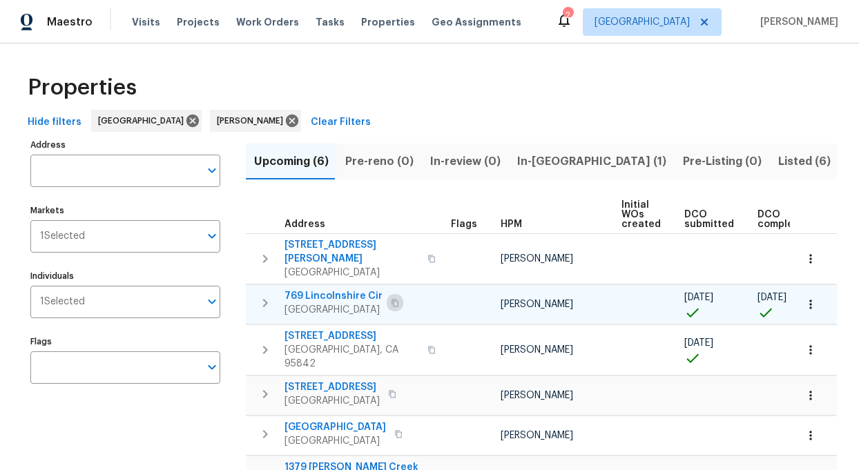
click at [392, 299] on icon "button" at bounding box center [395, 303] width 7 height 8
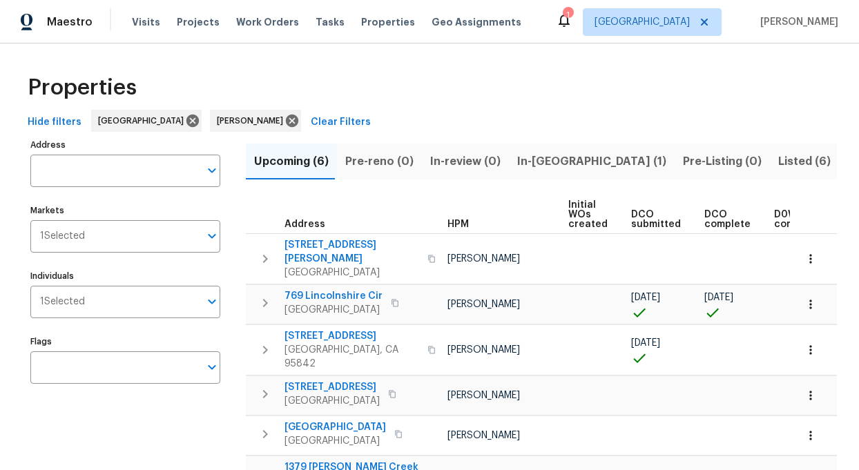
scroll to position [0, 55]
click at [810, 389] on icon "button" at bounding box center [811, 396] width 14 height 14
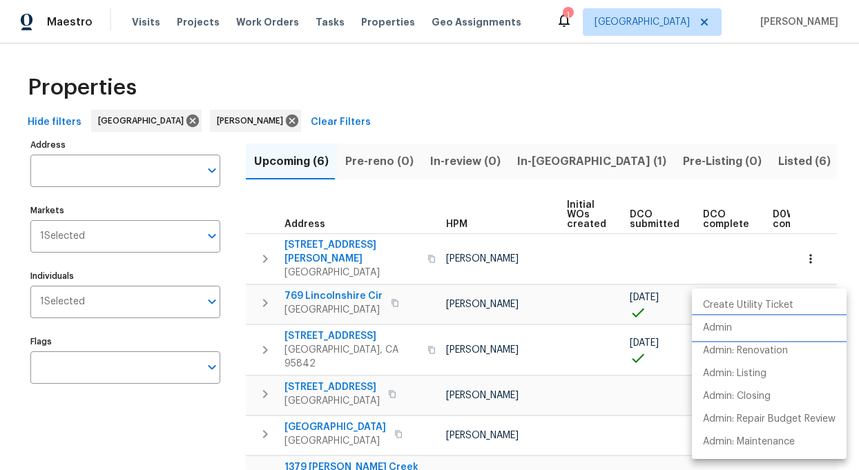
click at [719, 327] on p "Admin" at bounding box center [717, 328] width 29 height 15
